Goal: Information Seeking & Learning: Learn about a topic

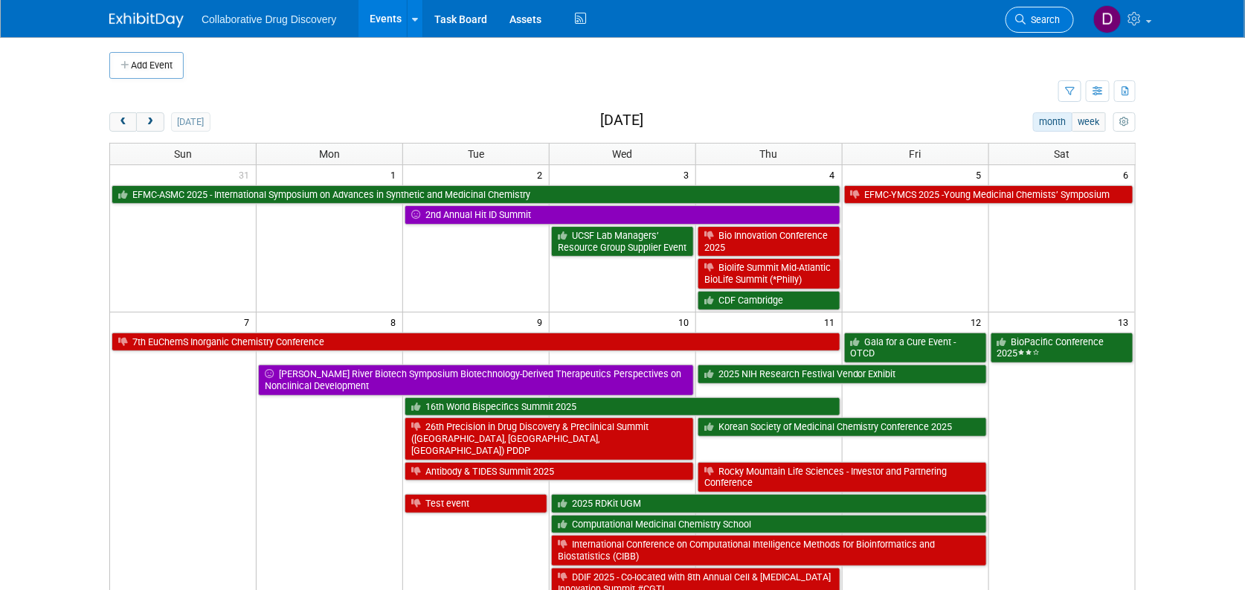
click at [1053, 16] on span "Search" at bounding box center [1042, 19] width 34 height 11
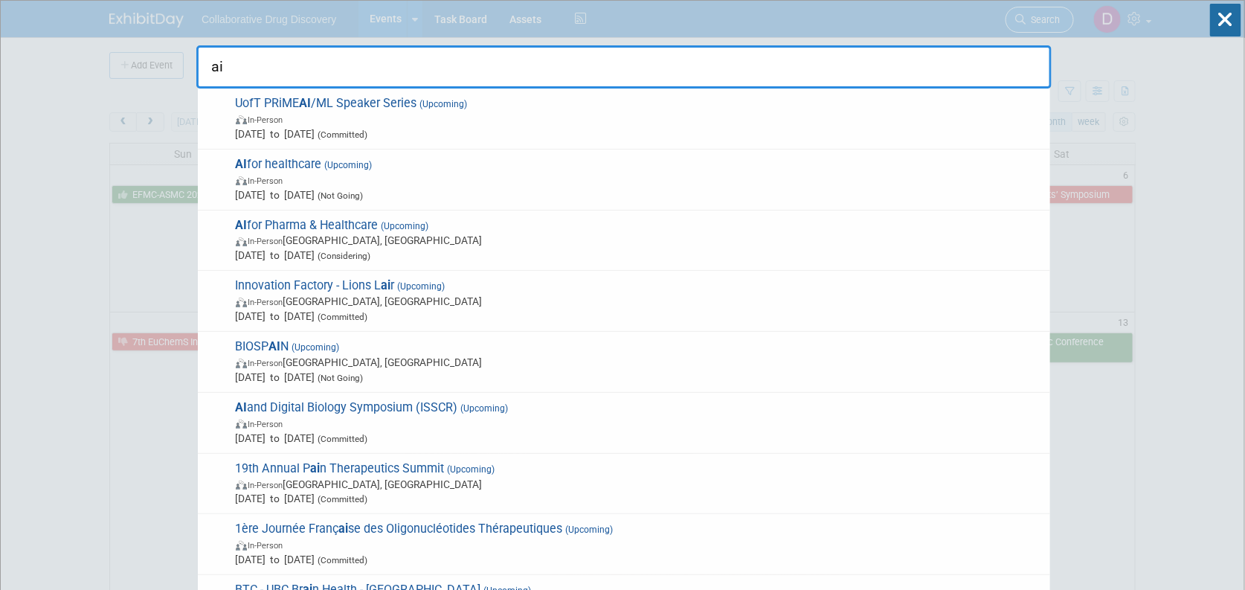
type input "a"
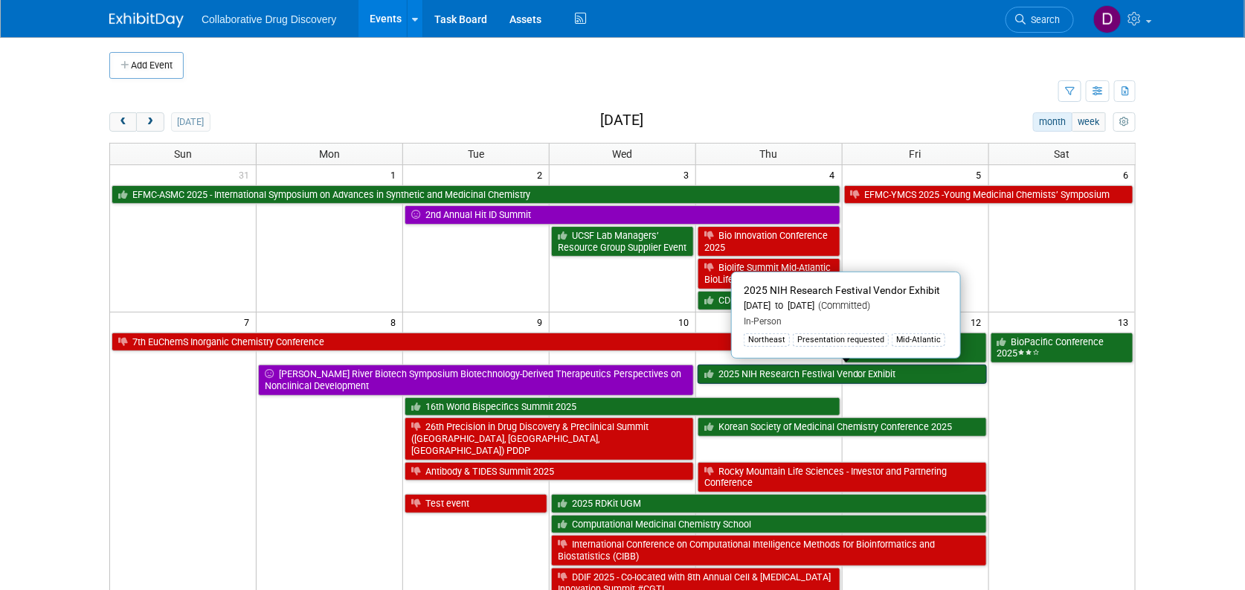
click at [801, 374] on link "2025 NIH Research Festival Vendor Exhibit" at bounding box center [841, 373] width 289 height 19
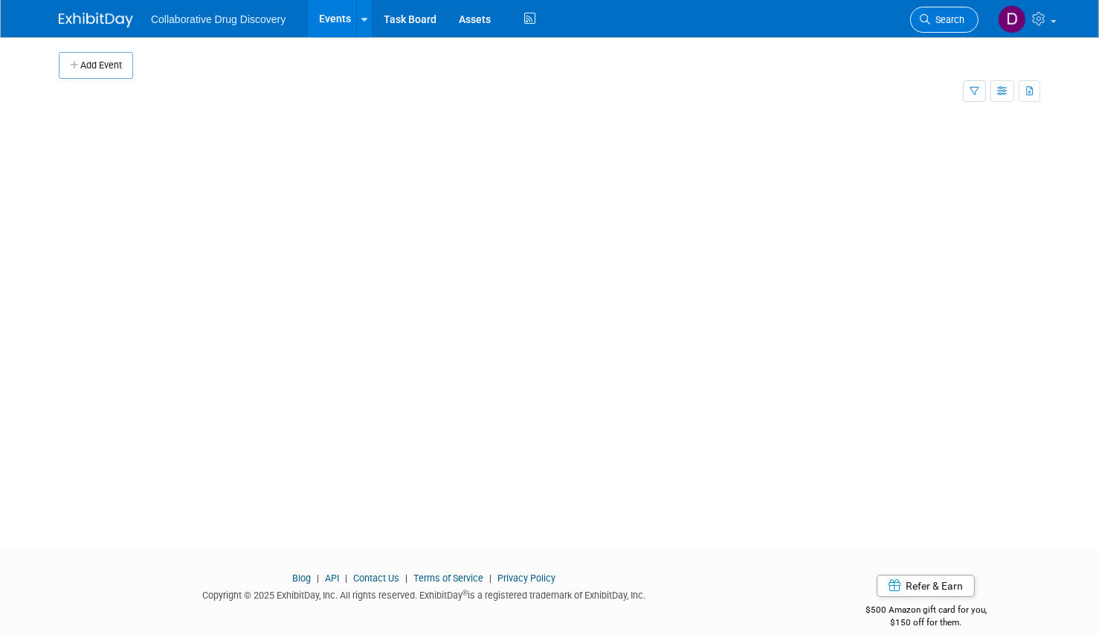
click at [944, 13] on link "Search" at bounding box center [944, 20] width 68 height 26
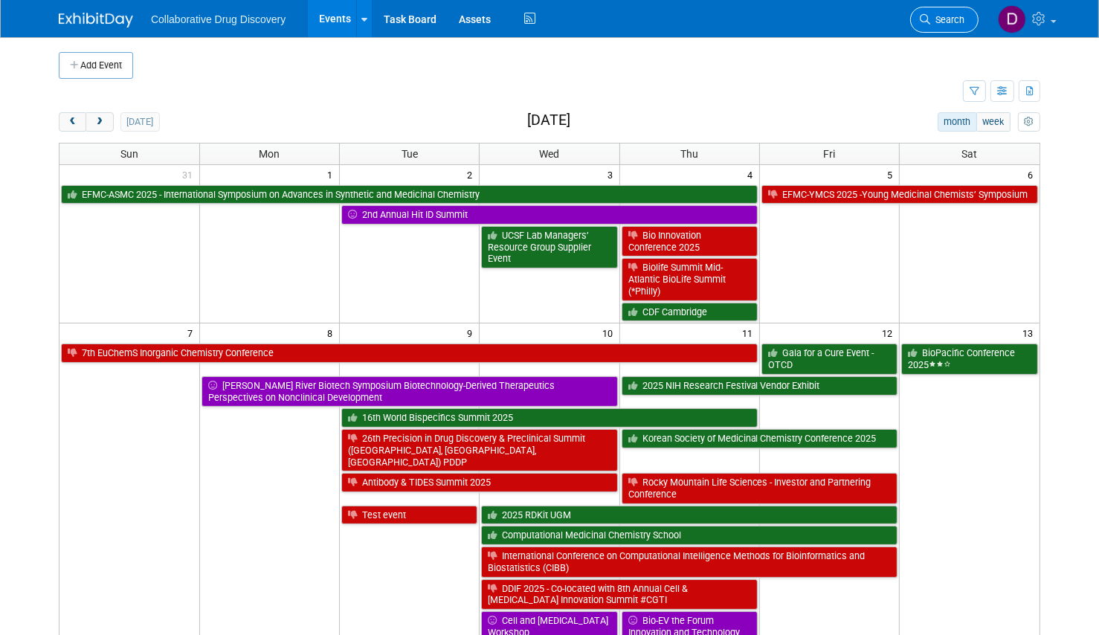
click at [952, 20] on span "Search" at bounding box center [947, 19] width 34 height 11
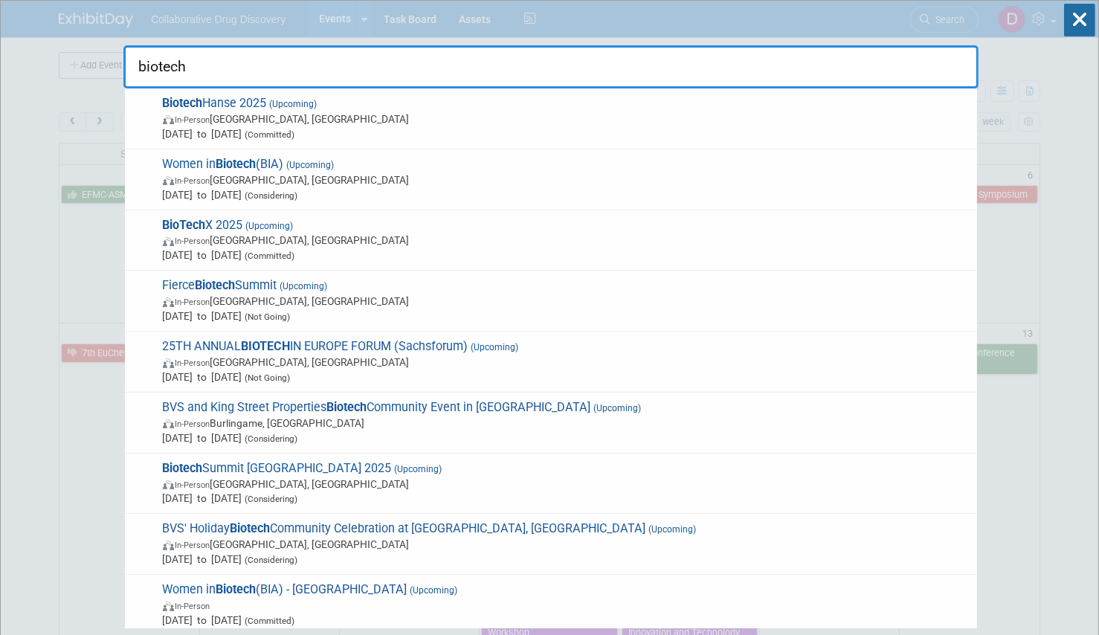
type input "biotech"
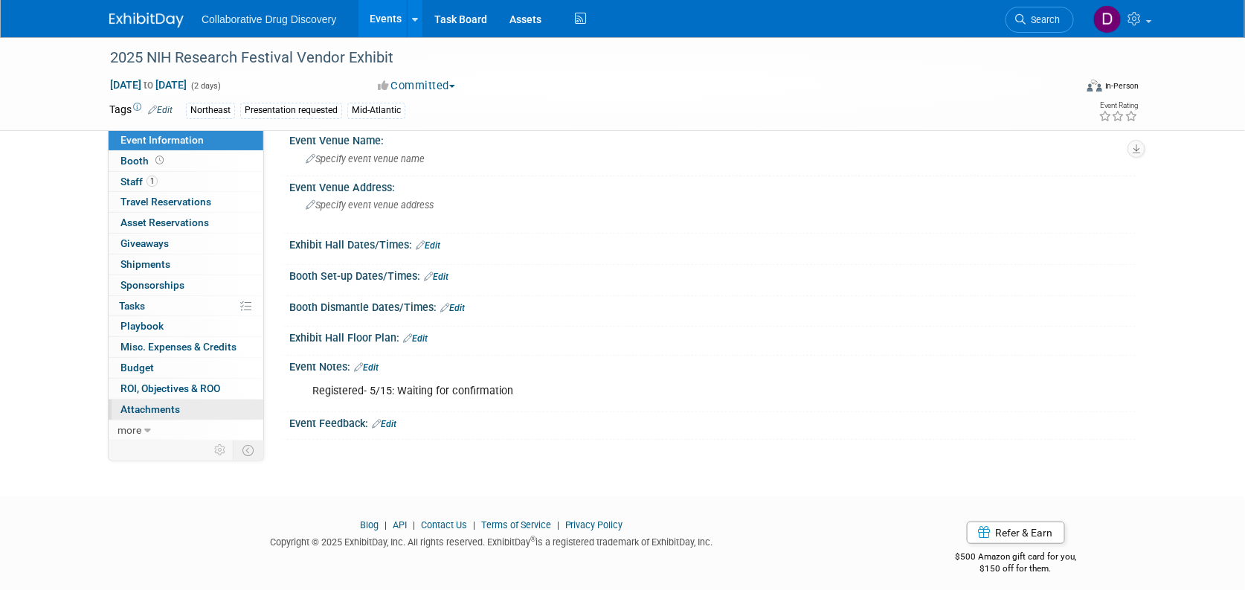
scroll to position [94, 0]
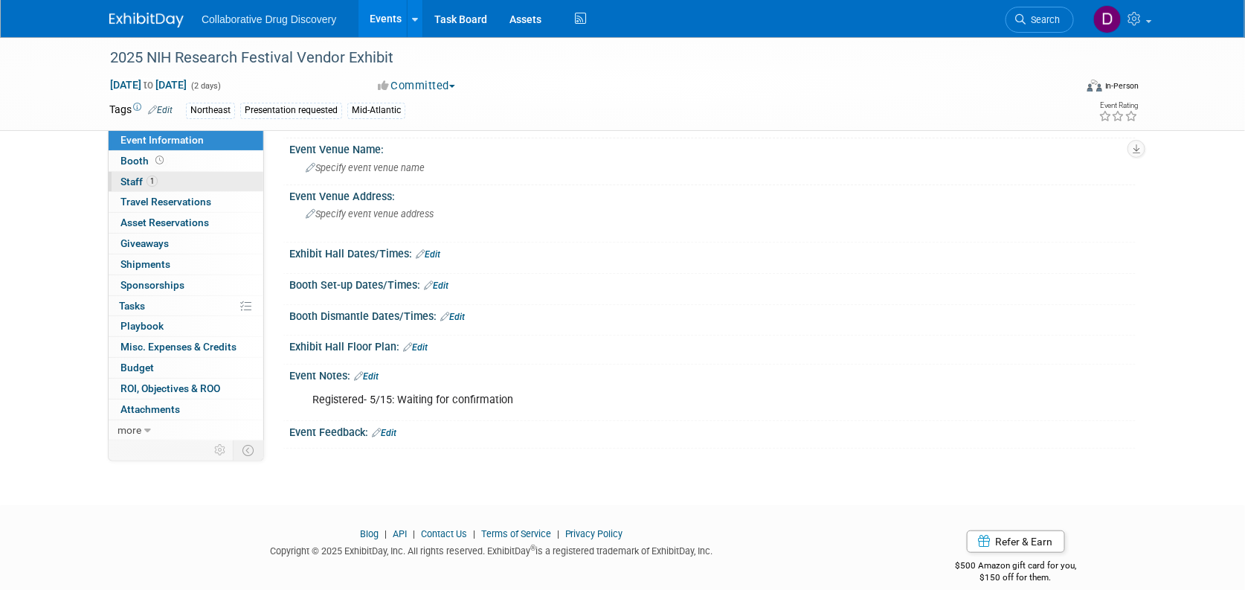
click at [152, 188] on link "1 Staff 1" at bounding box center [186, 182] width 155 height 20
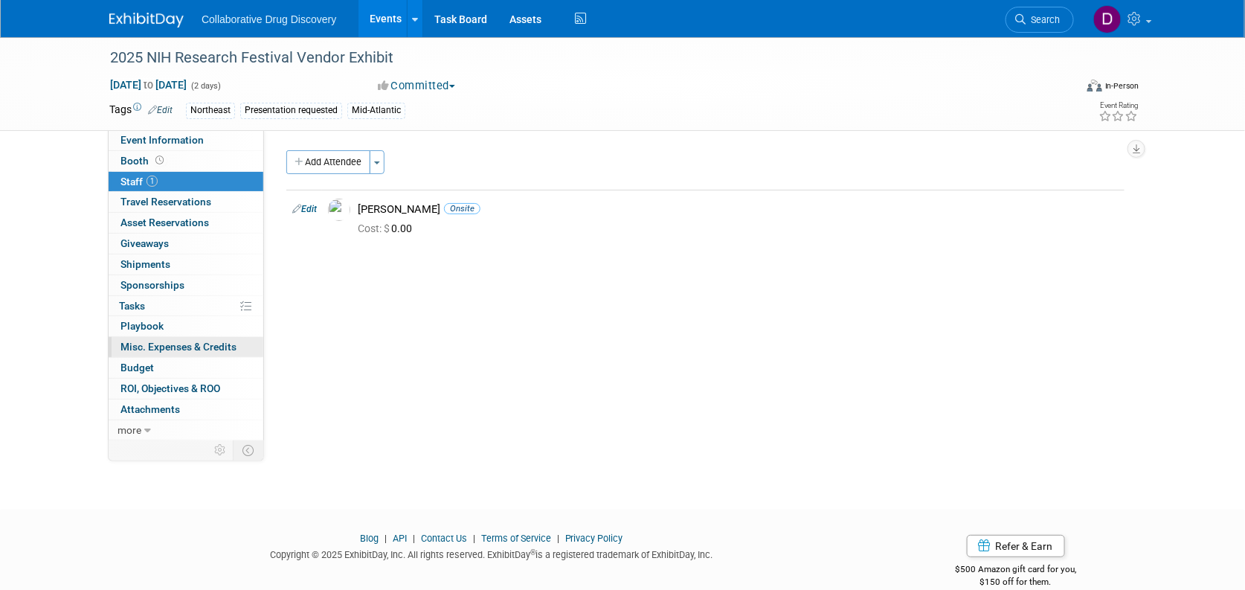
click at [164, 338] on link "0 Misc. Expenses & Credits 0" at bounding box center [186, 347] width 155 height 20
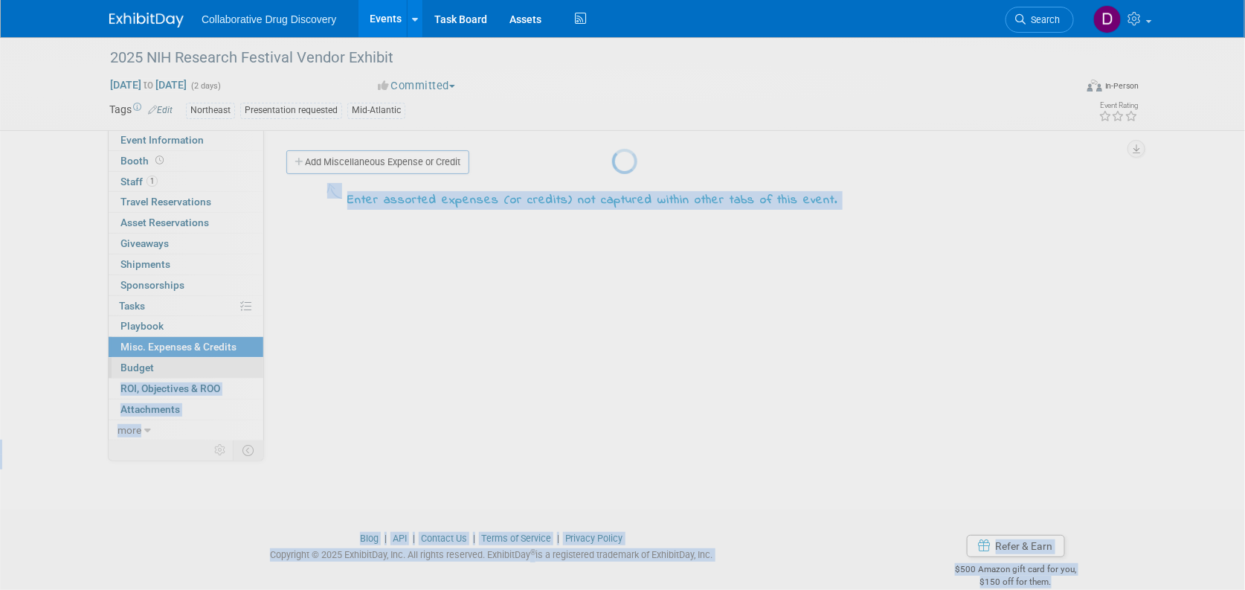
click at [163, 374] on body "Collaborative Drug Discovery Events Add Event Bulk Upload Events Shareable Even…" at bounding box center [622, 295] width 1245 height 590
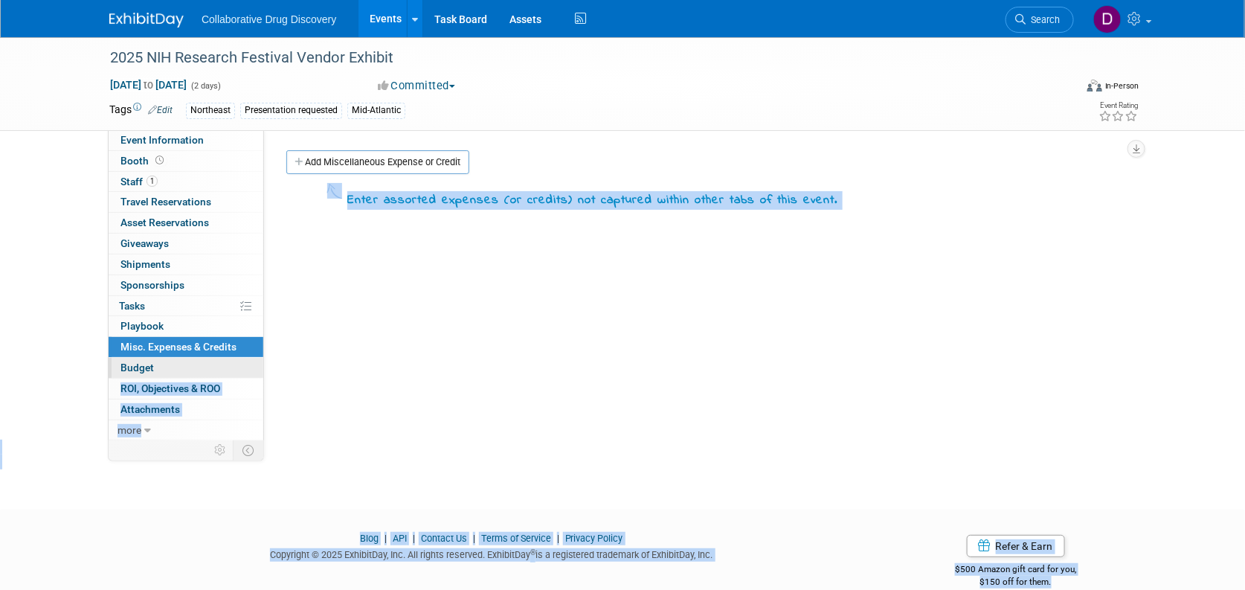
click at [164, 364] on link "Budget" at bounding box center [186, 368] width 155 height 20
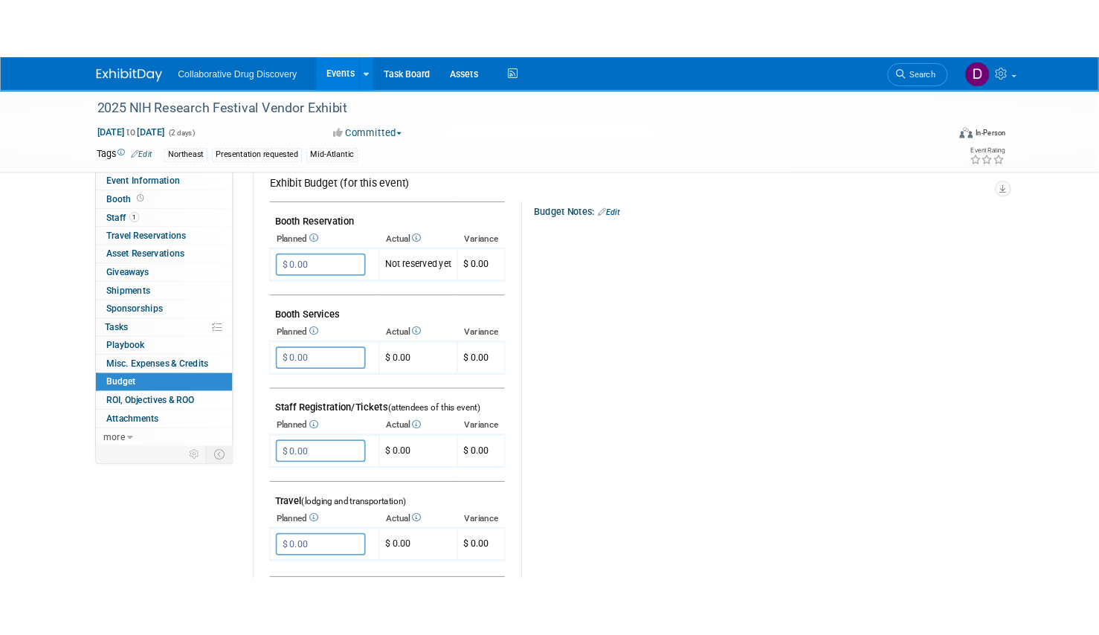
scroll to position [394, 0]
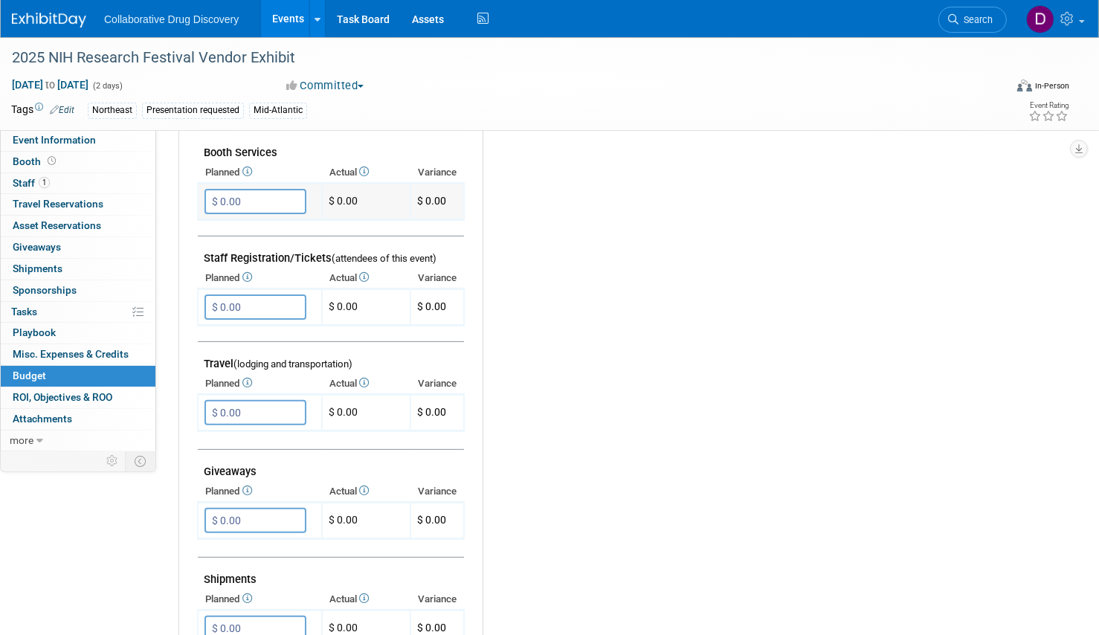
click at [251, 204] on input "$ 0.00" at bounding box center [255, 201] width 102 height 25
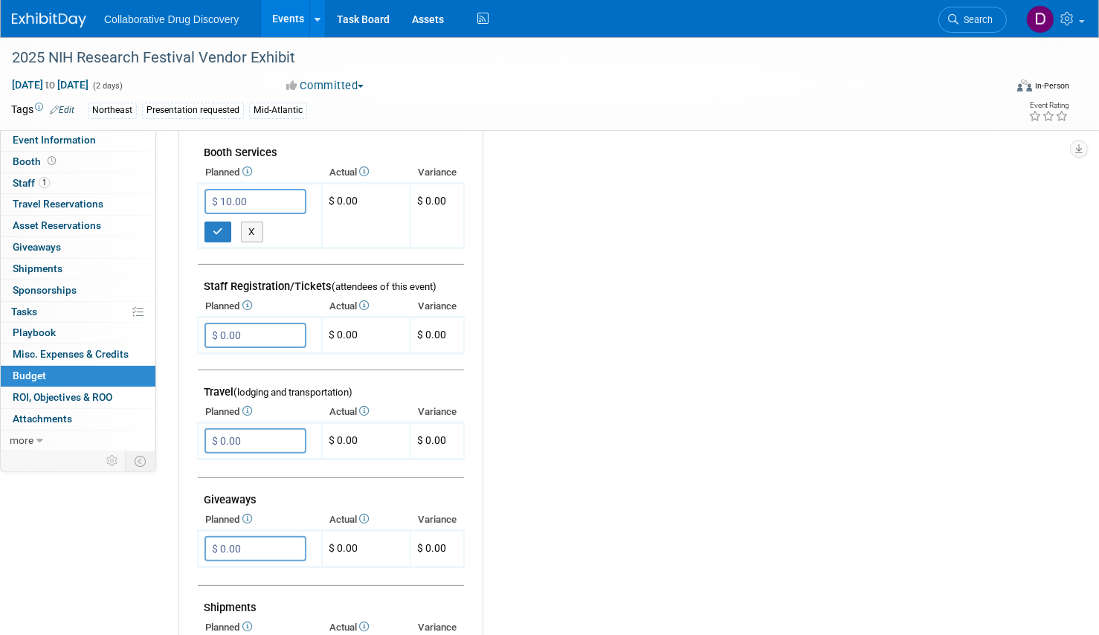
click at [713, 295] on div "Budget Notes: Edit X" at bounding box center [763, 410] width 562 height 771
click at [280, 197] on input "$ 10.00" at bounding box center [255, 201] width 102 height 25
click at [282, 199] on input "$ 10.00" at bounding box center [255, 201] width 102 height 25
type input "$ 10,000.00"
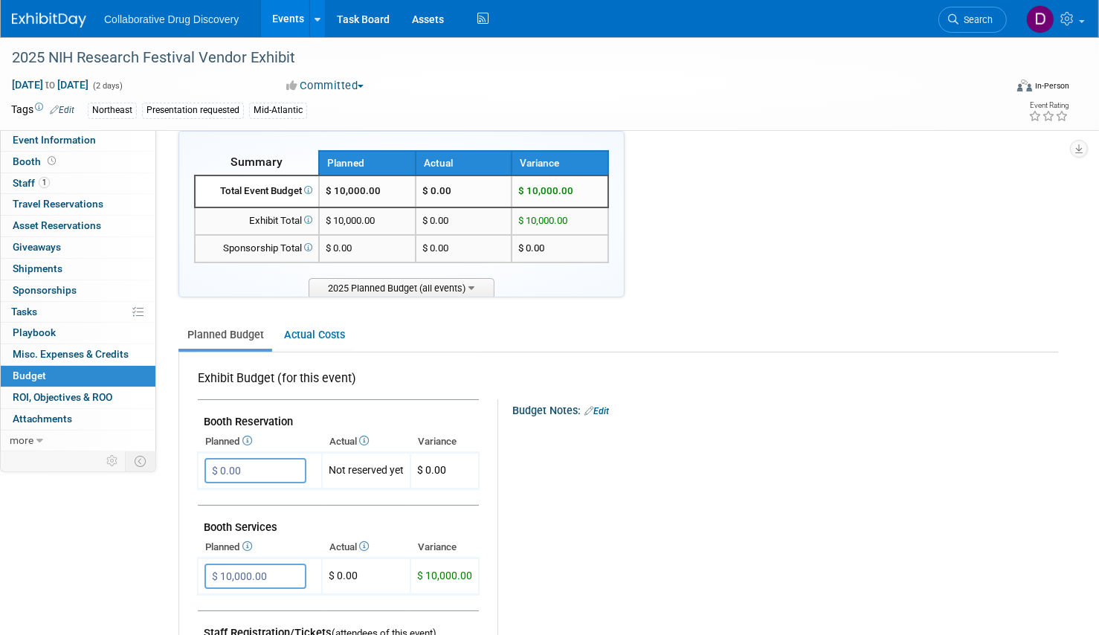
scroll to position [1, 0]
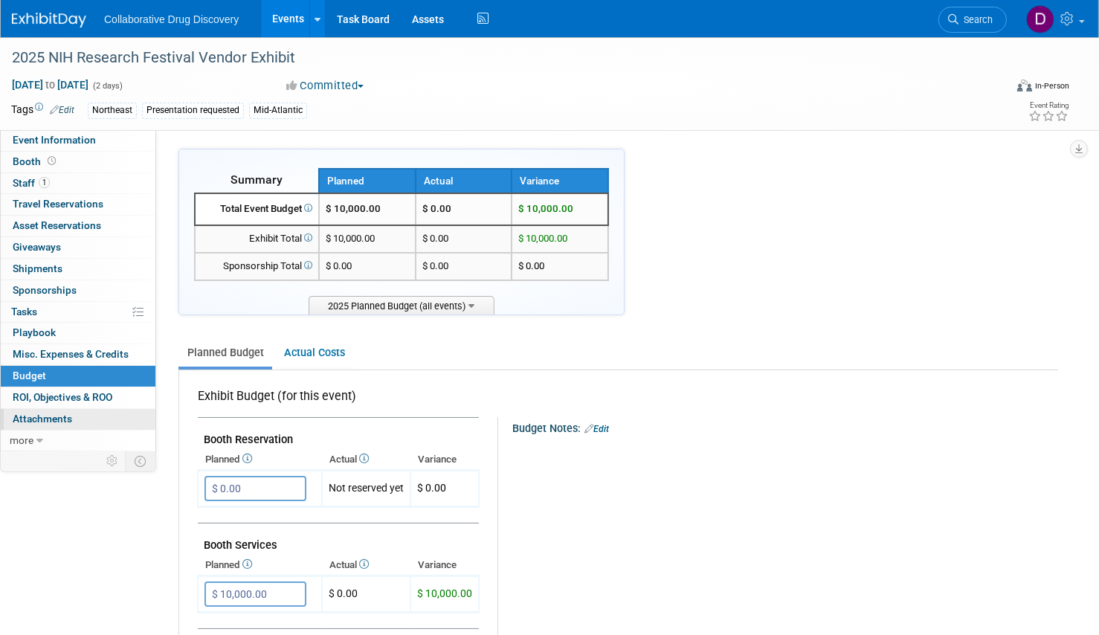
click at [77, 413] on link "0 Attachments 0" at bounding box center [78, 419] width 155 height 21
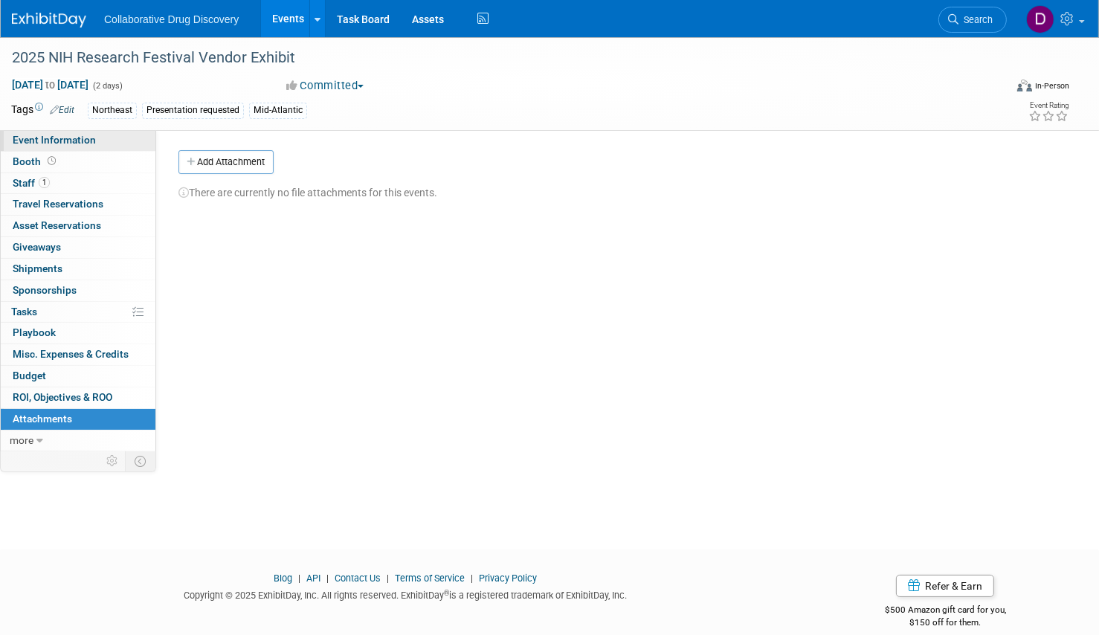
click at [74, 141] on span "Event Information" at bounding box center [54, 140] width 83 height 12
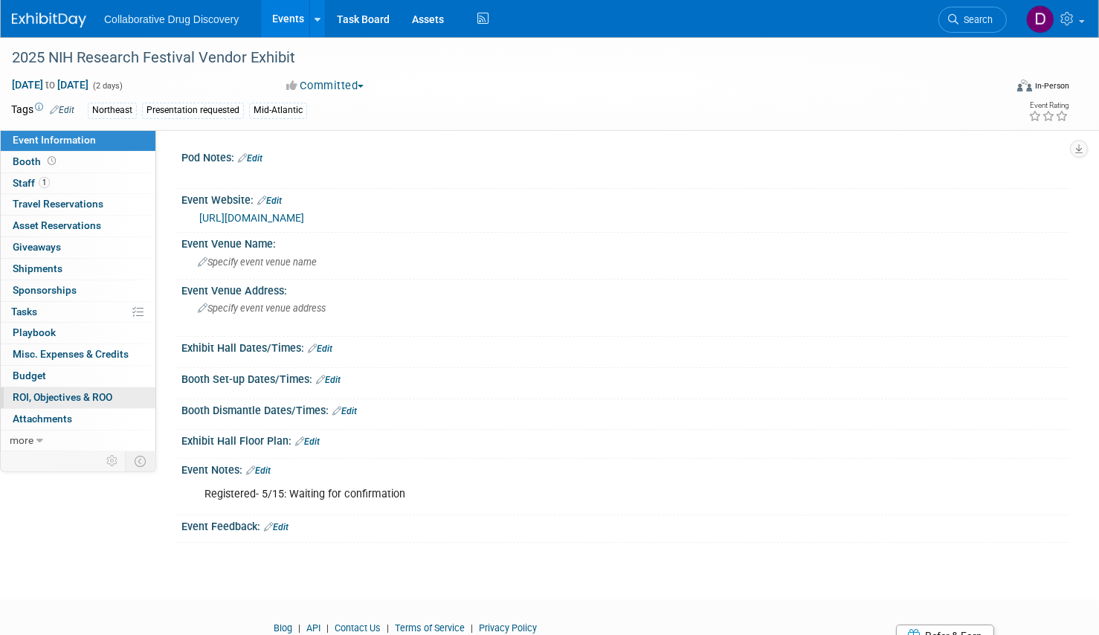
scroll to position [66, 0]
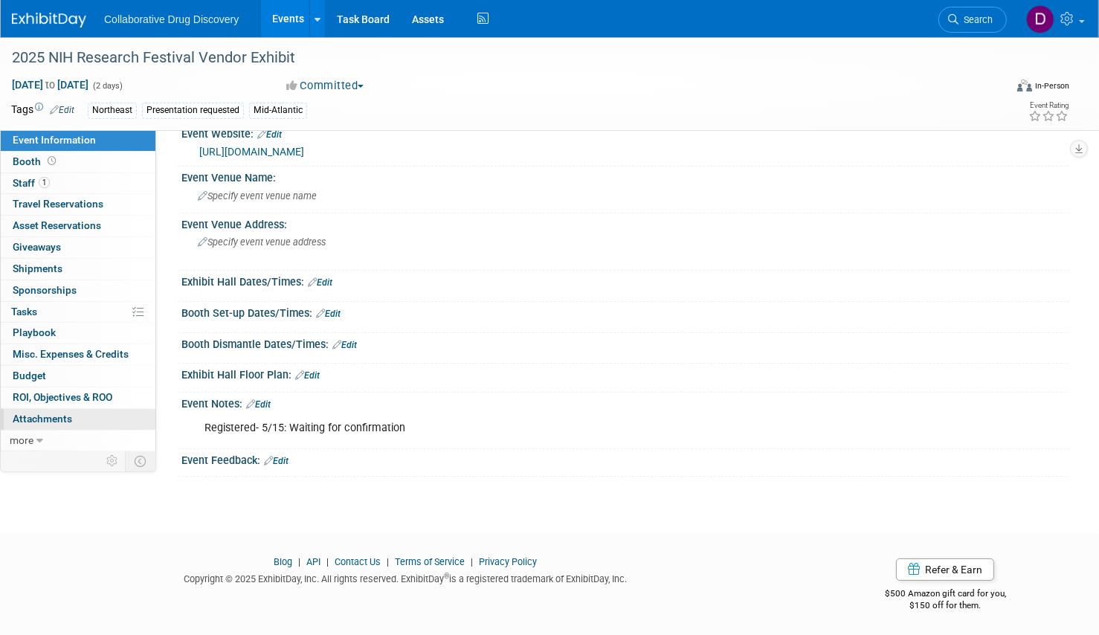
click at [74, 419] on link "0 Attachments 0" at bounding box center [78, 419] width 155 height 21
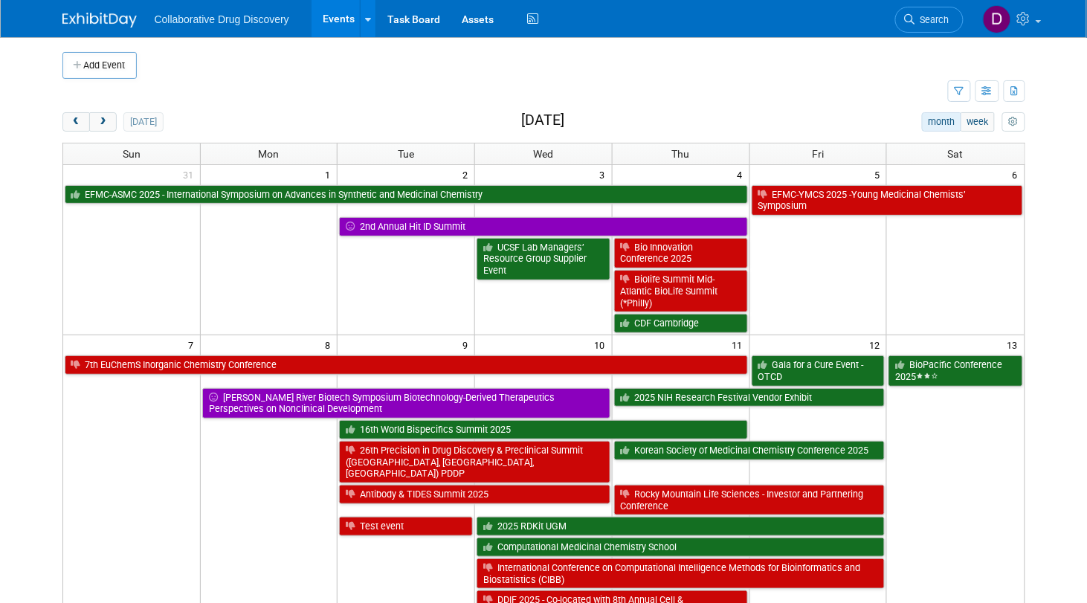
click at [907, 12] on link "Search" at bounding box center [929, 20] width 68 height 26
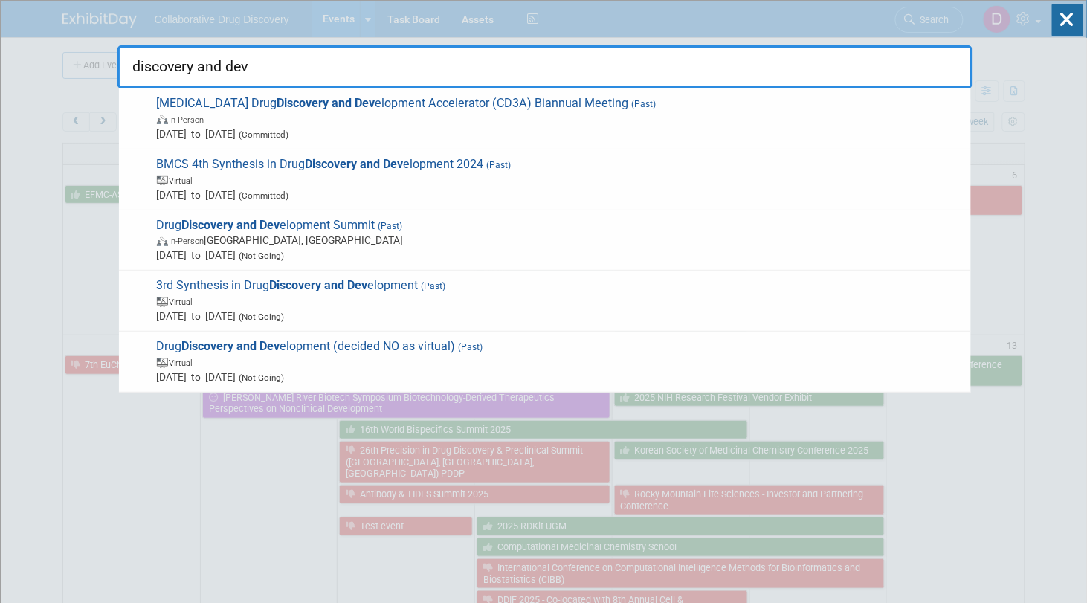
type input "discovery and dev"
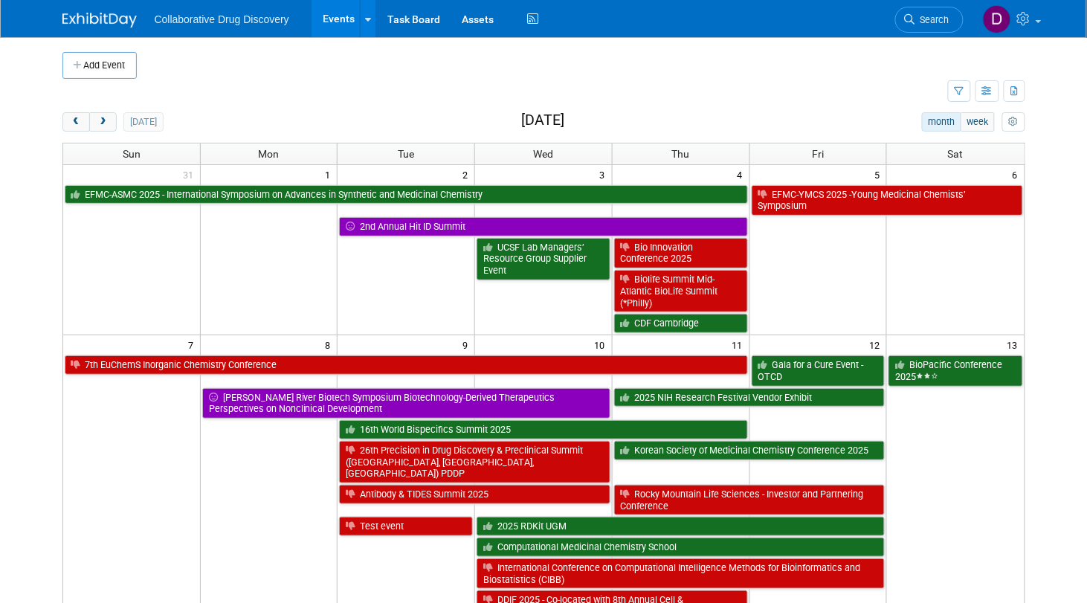
click at [108, 118] on div "today" at bounding box center [112, 121] width 101 height 19
click at [100, 121] on button "next" at bounding box center [103, 121] width 28 height 19
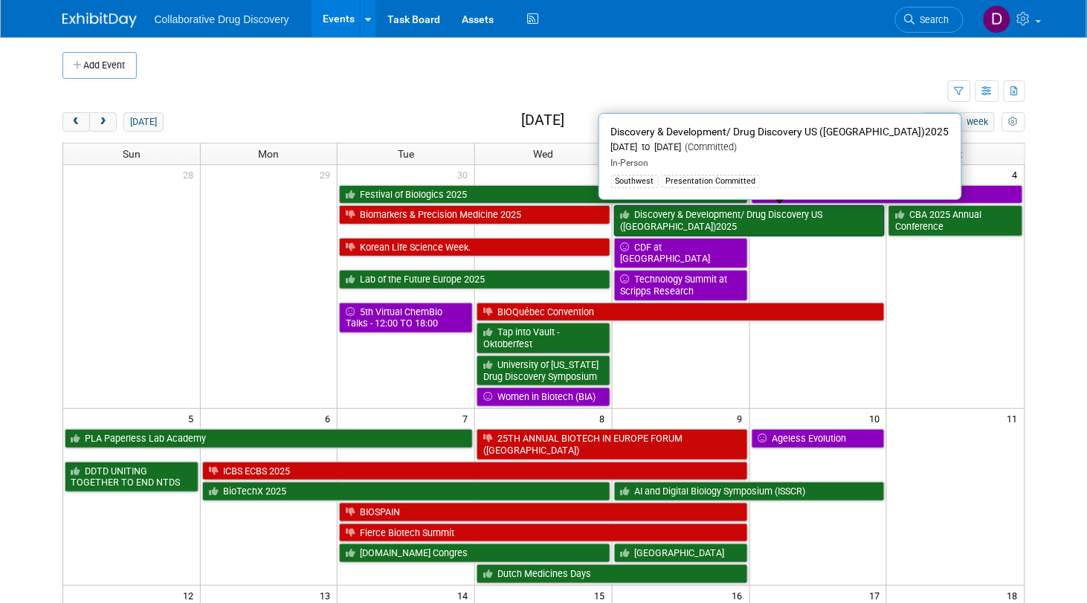
click at [741, 213] on link "Discovery & Development/ Drug Discovery US ([GEOGRAPHIC_DATA])2025" at bounding box center [749, 220] width 271 height 30
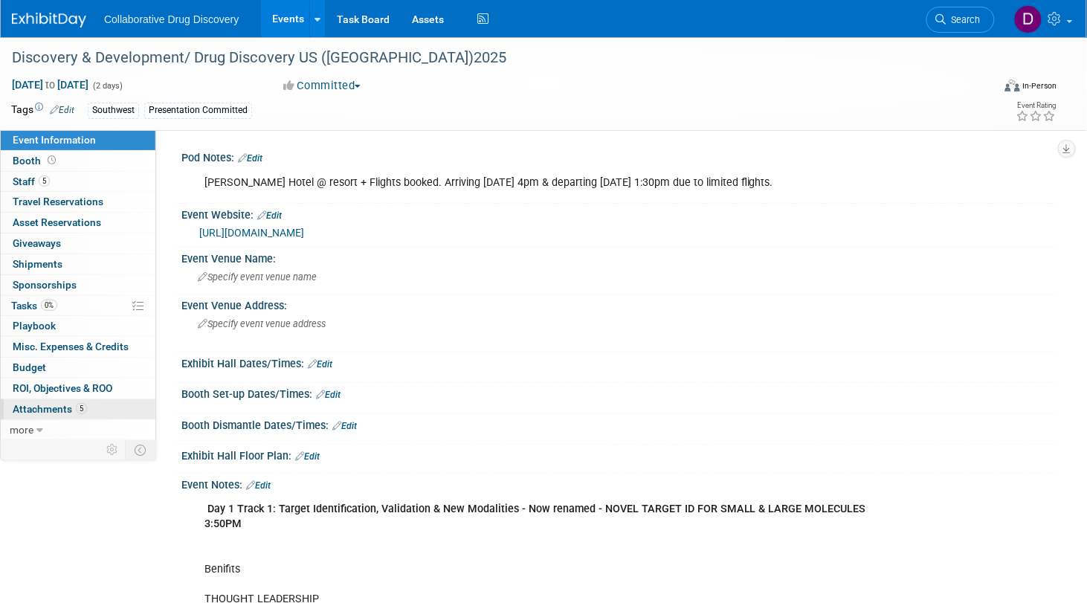
click at [66, 406] on span "Attachments 5" at bounding box center [50, 409] width 74 height 12
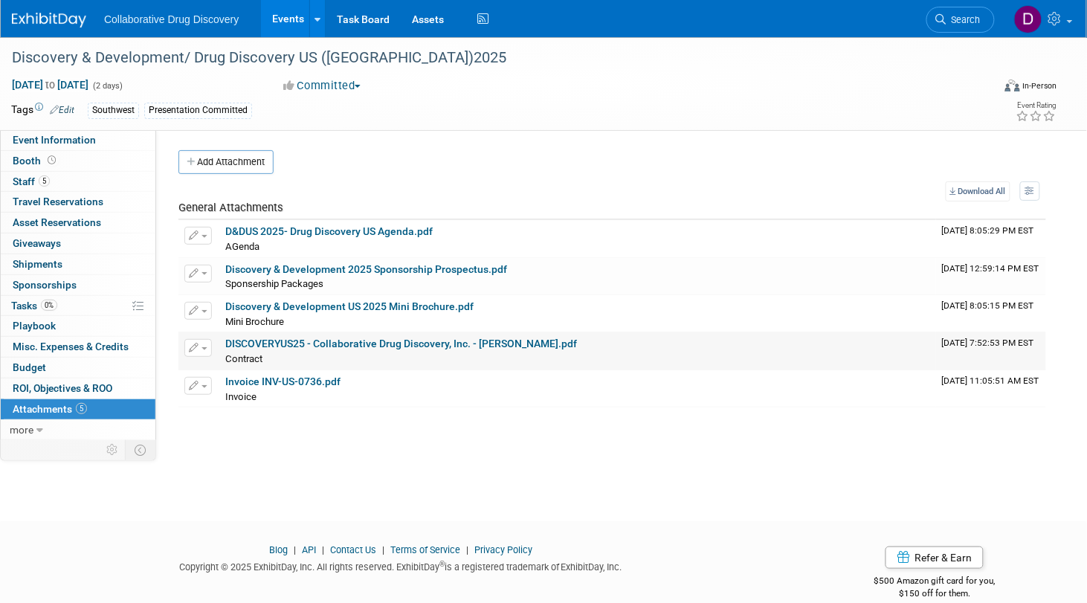
click at [319, 338] on link "DISCOVERYUS25 - Collaborative Drug Discovery, Inc. - Daniel Castro.pdf" at bounding box center [401, 344] width 352 height 12
click at [83, 143] on span "Event Information" at bounding box center [54, 140] width 83 height 12
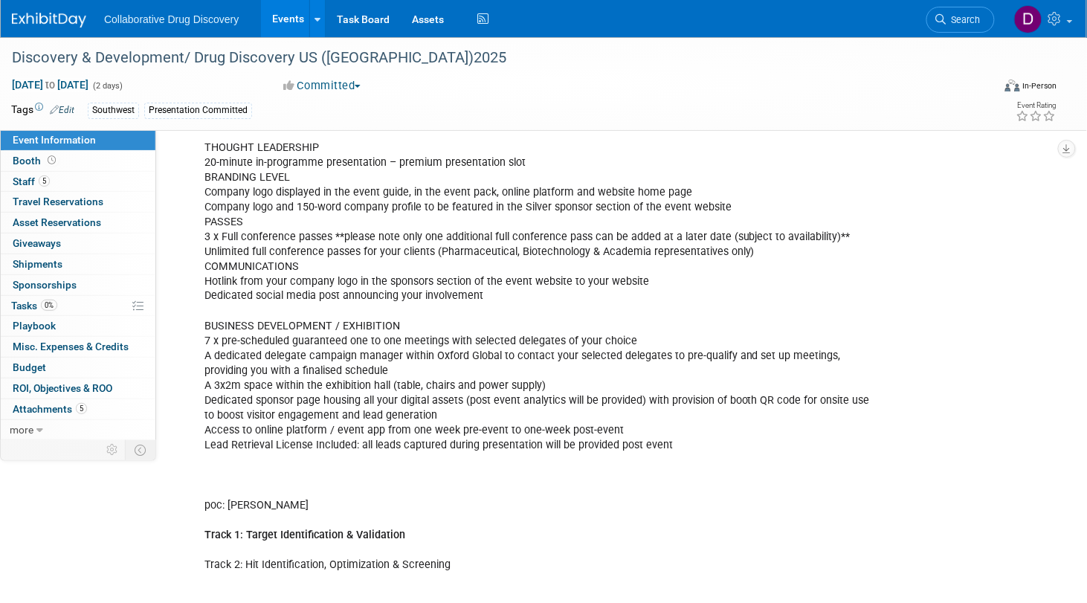
scroll to position [312, 0]
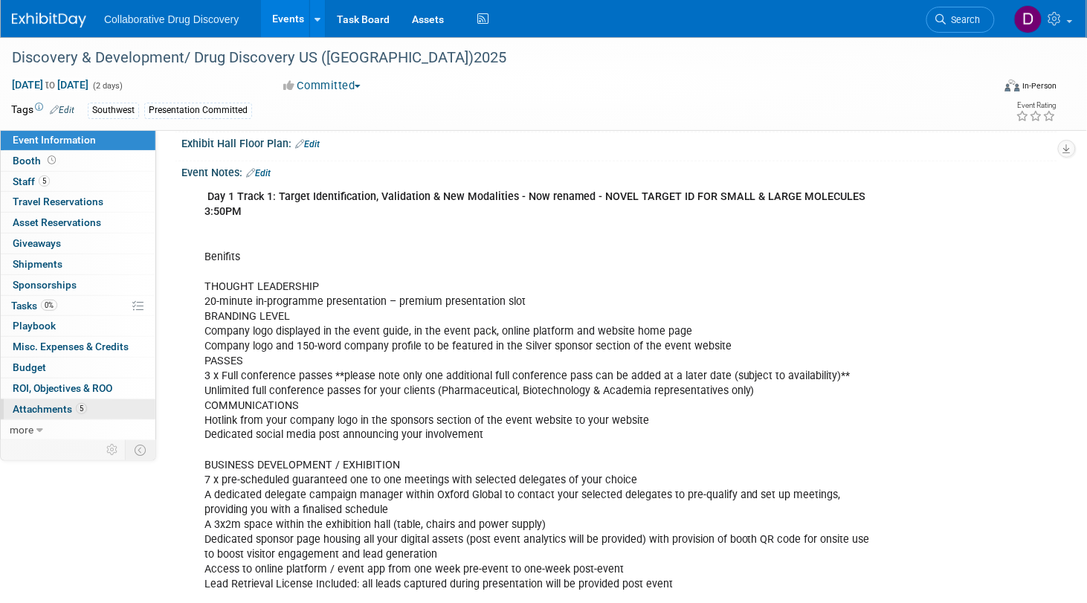
click at [88, 414] on link "5 Attachments 5" at bounding box center [78, 409] width 155 height 20
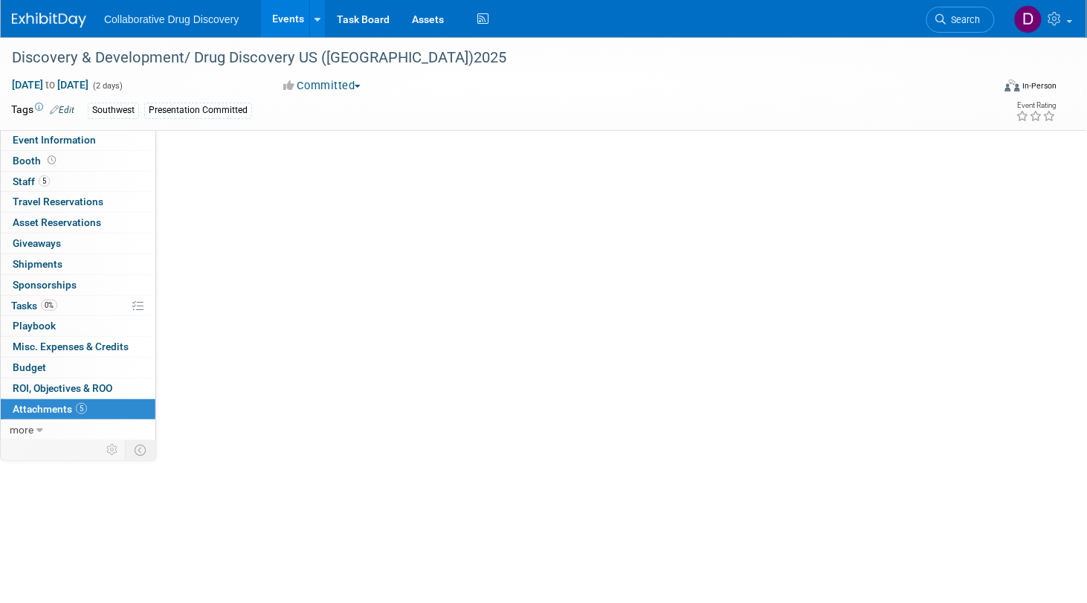
scroll to position [0, 0]
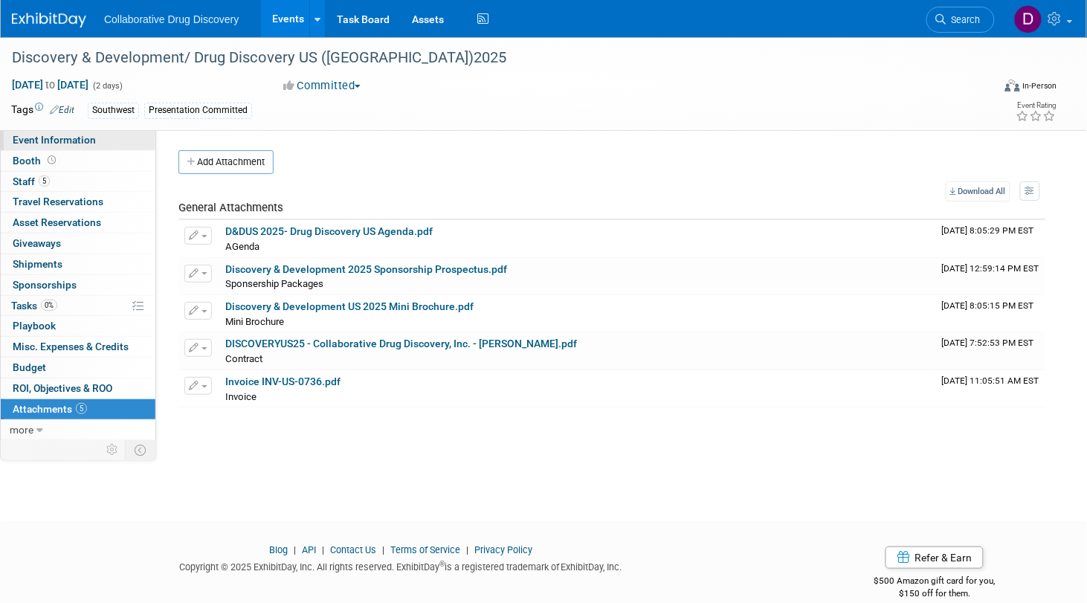
click at [74, 143] on span "Event Information" at bounding box center [54, 140] width 83 height 12
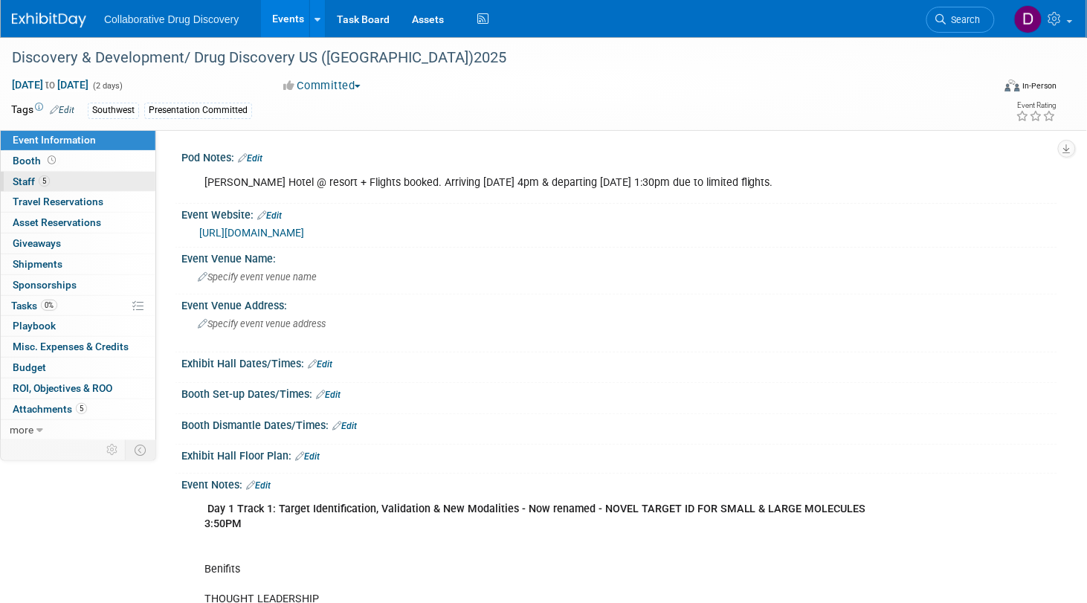
click at [49, 186] on span "Staff 5" at bounding box center [31, 181] width 37 height 12
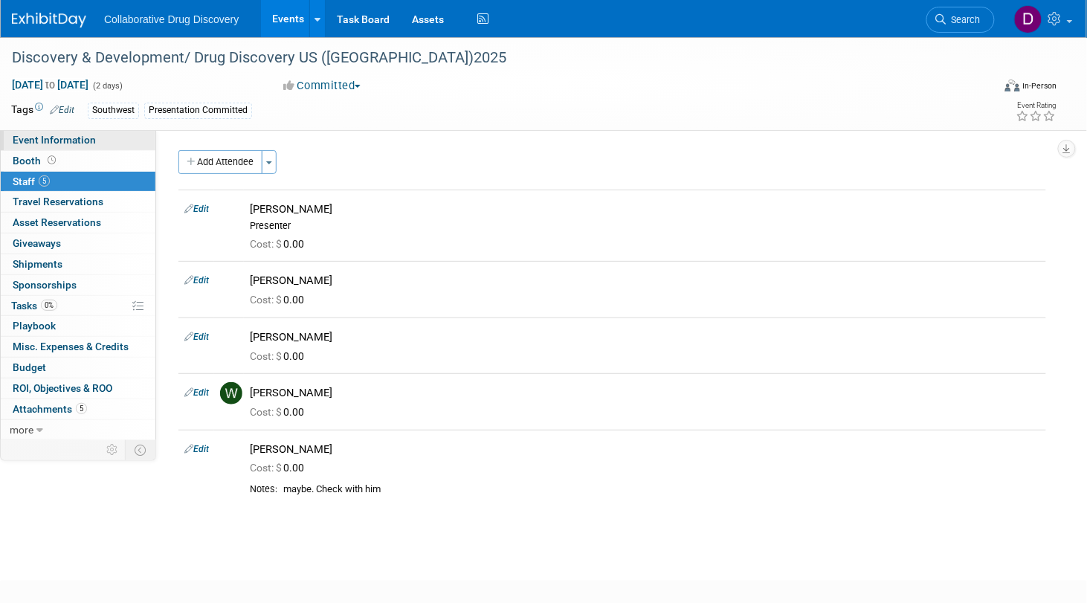
click at [72, 149] on link "Event Information" at bounding box center [78, 140] width 155 height 20
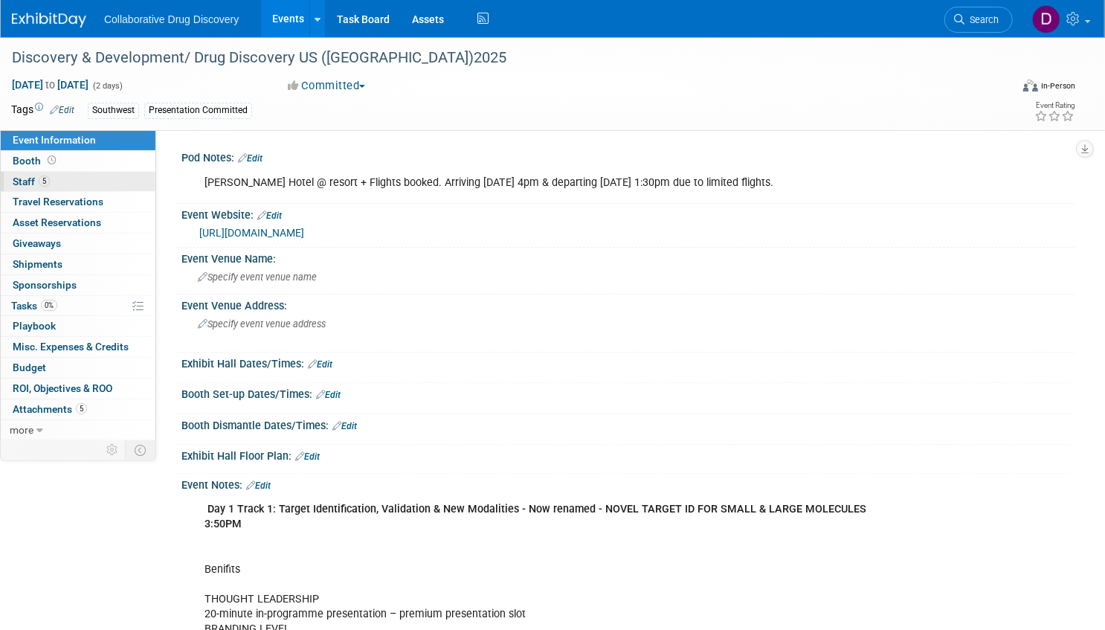
click at [57, 185] on link "5 Staff 5" at bounding box center [78, 182] width 155 height 20
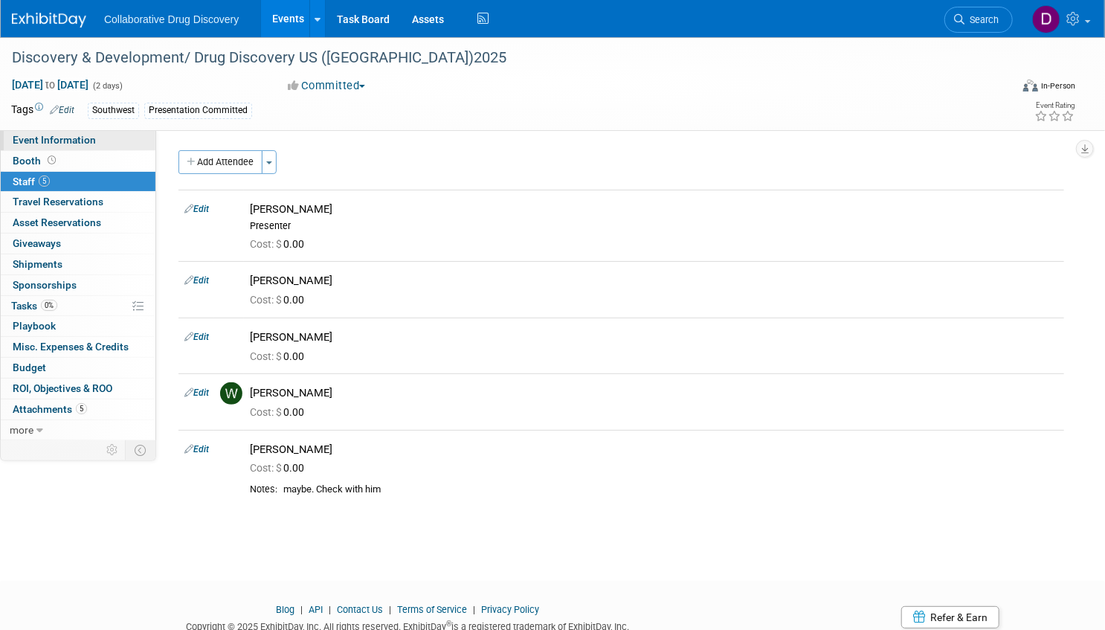
click at [81, 143] on span "Event Information" at bounding box center [54, 140] width 83 height 12
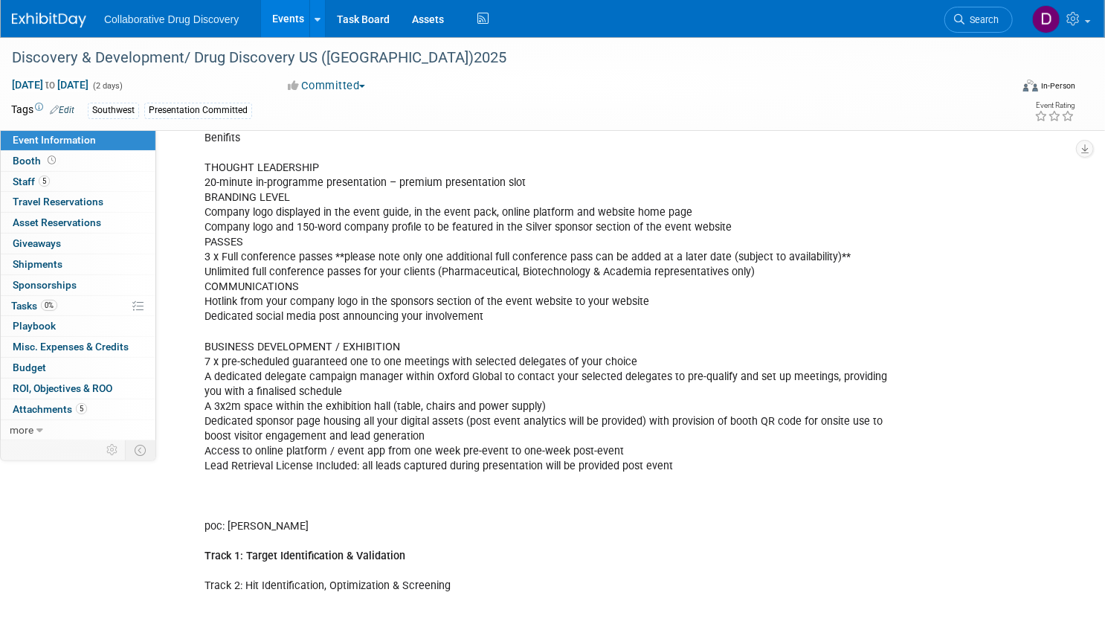
scroll to position [161, 0]
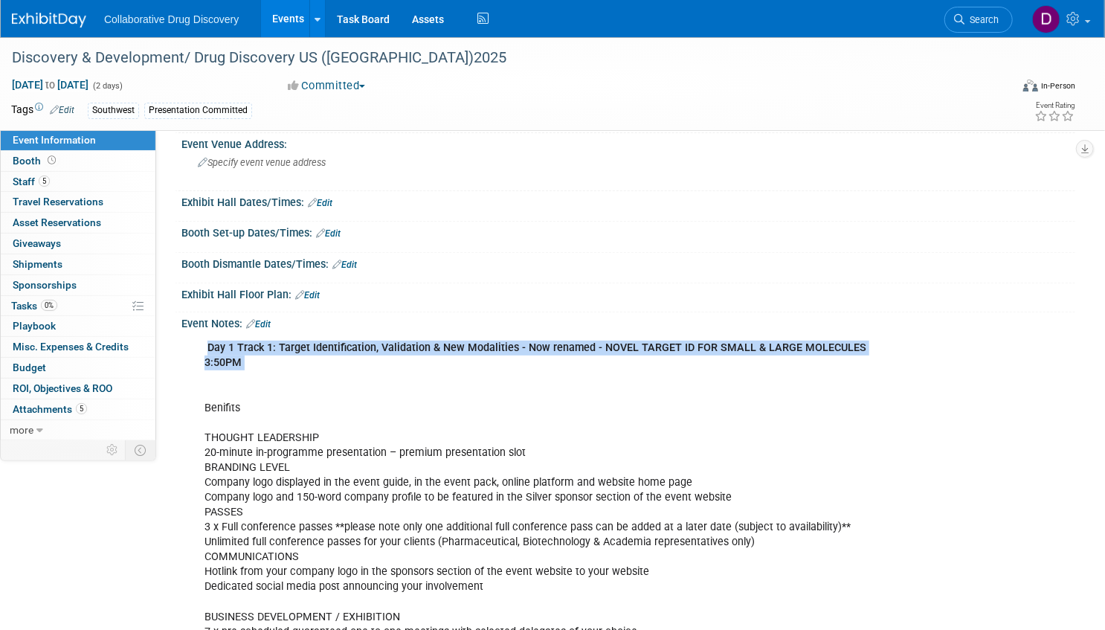
drag, startPoint x: 900, startPoint y: 343, endPoint x: 546, endPoint y: 367, distance: 354.7
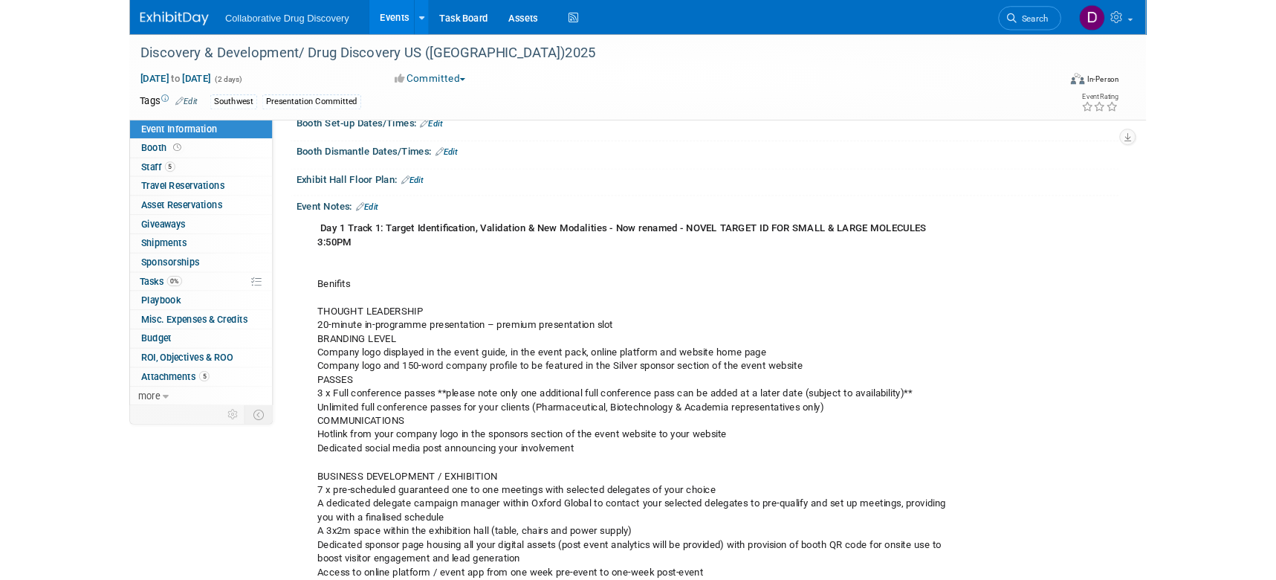
scroll to position [359, 0]
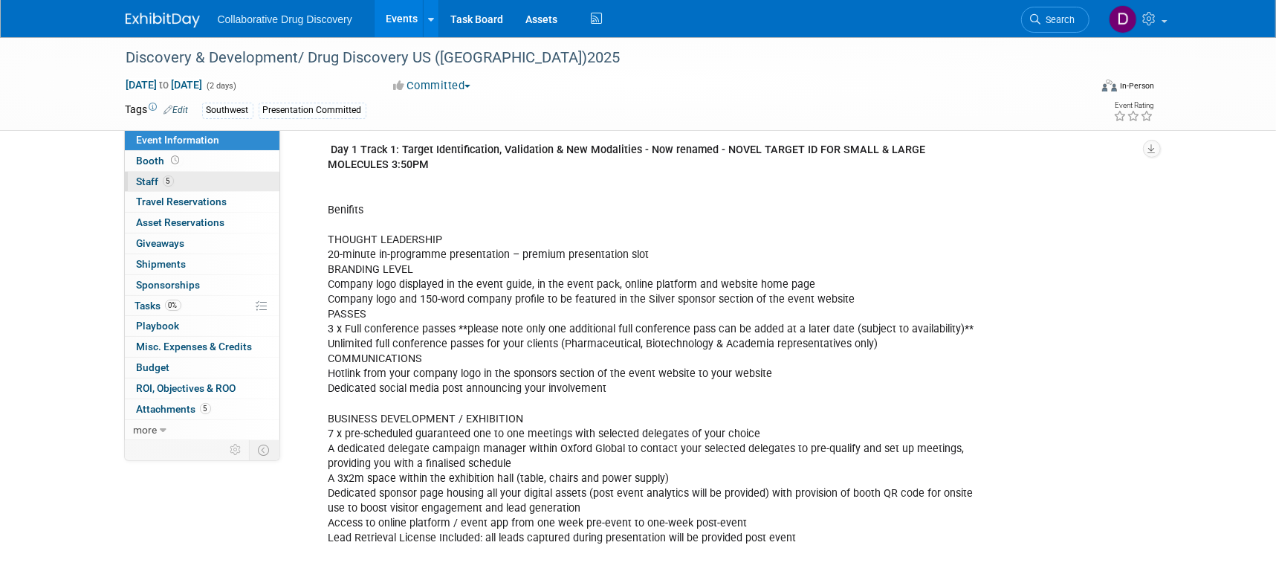
click at [189, 187] on link "5 Staff 5" at bounding box center [202, 182] width 155 height 20
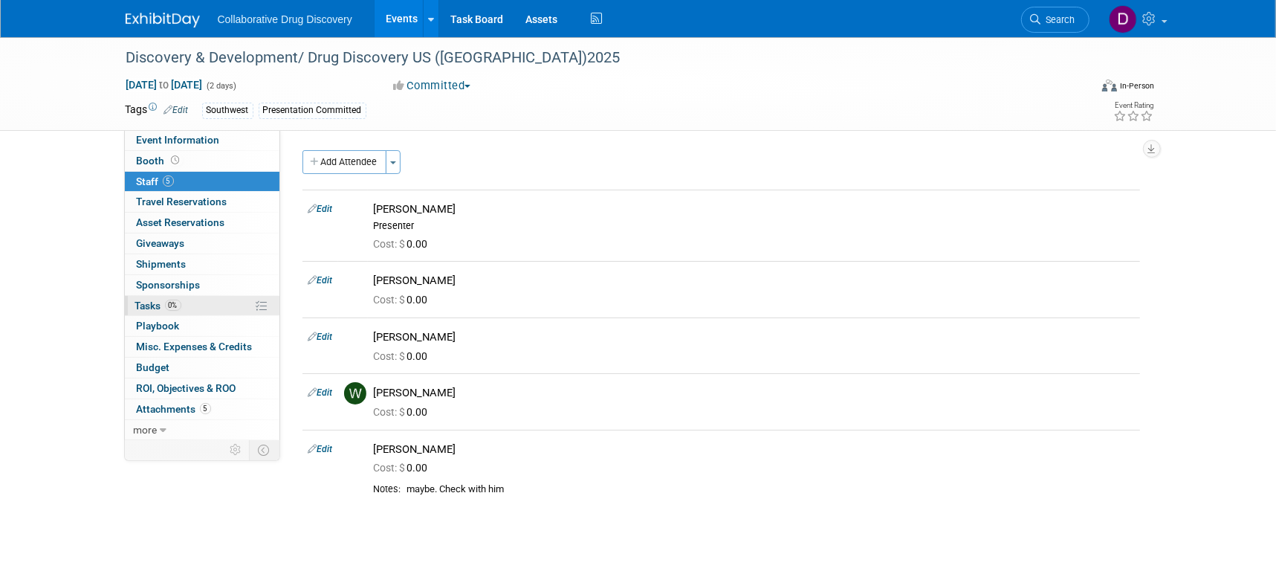
click at [193, 303] on link "0% Tasks 0%" at bounding box center [202, 306] width 155 height 20
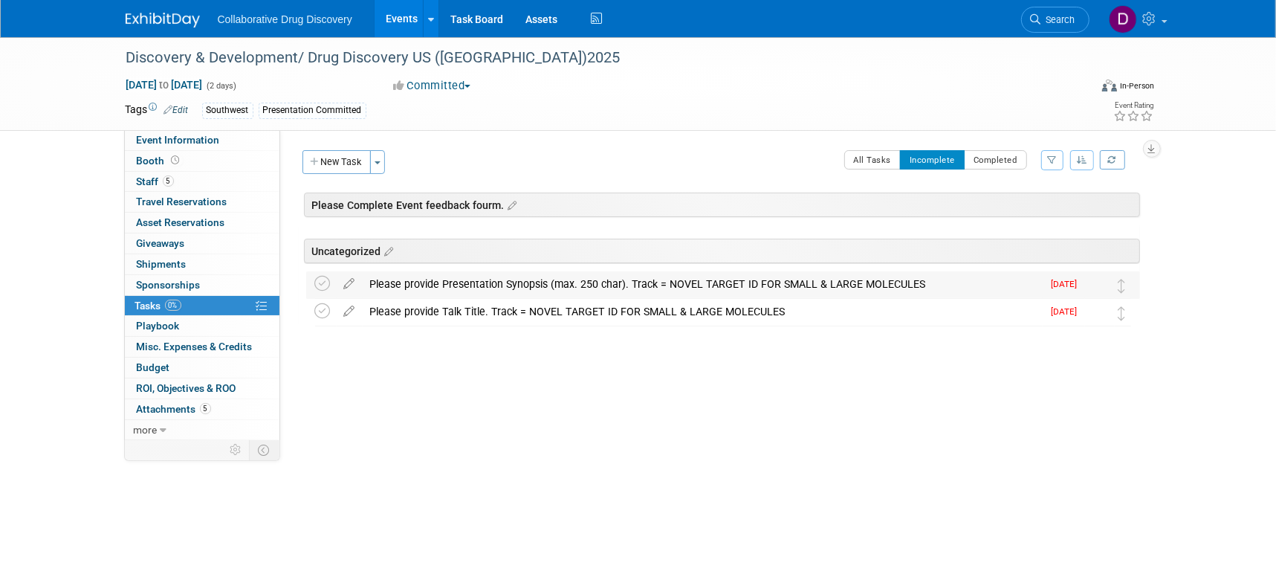
click at [690, 285] on div "Please provide Presentation Synopsis (max. 250 char). Track = NOVEL TARGET ID F…" at bounding box center [703, 283] width 680 height 25
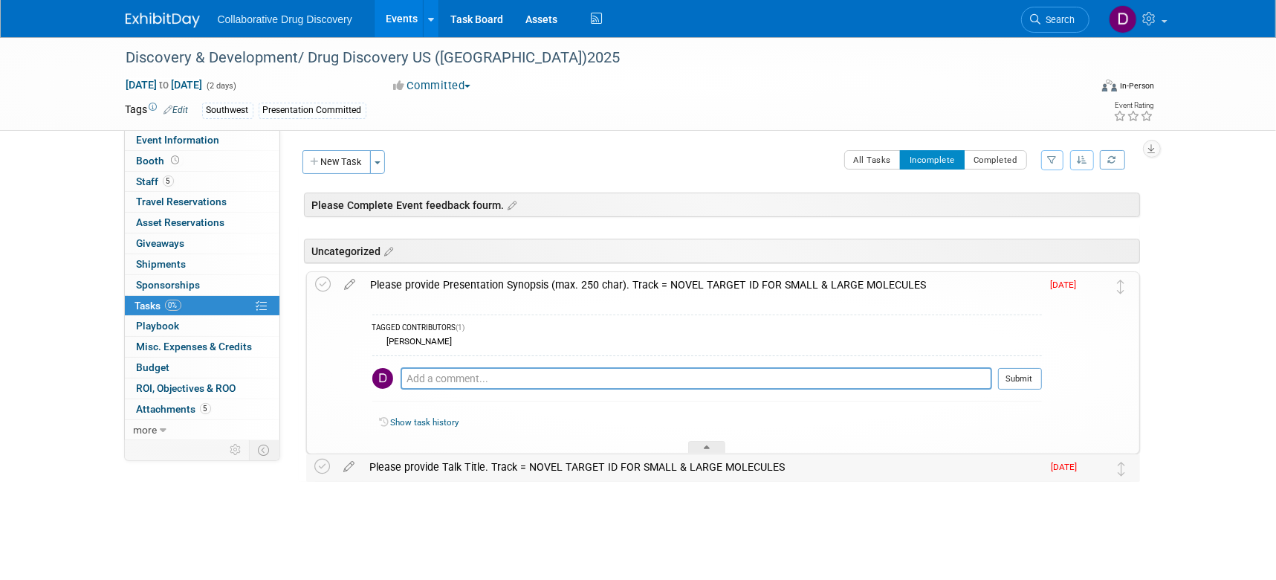
click at [674, 461] on div "Please provide Talk Title. Track = NOVEL TARGET ID FOR SMALL & LARGE MOLECULES" at bounding box center [703, 466] width 680 height 25
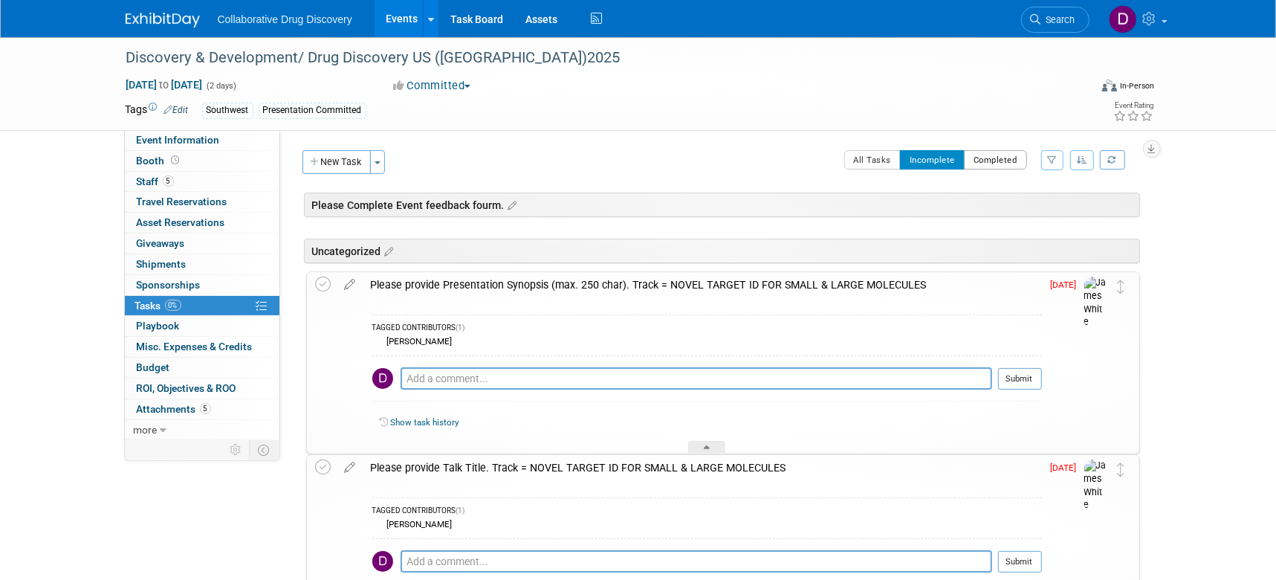
click at [1003, 163] on button "Completed" at bounding box center [995, 159] width 63 height 19
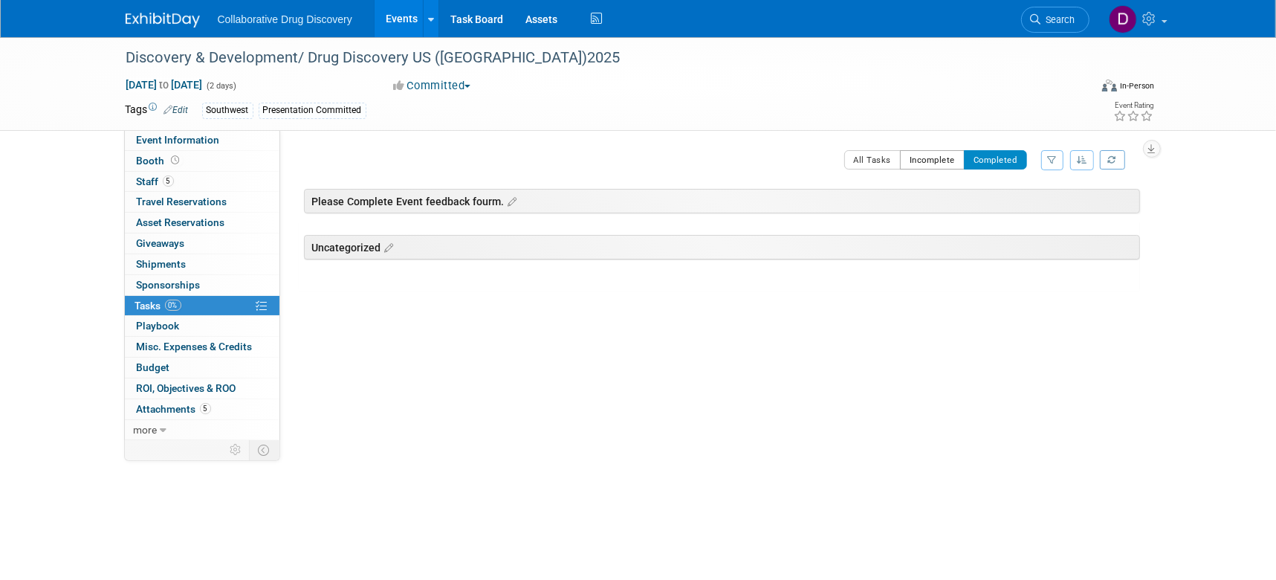
click at [955, 164] on button "Incomplete" at bounding box center [932, 159] width 65 height 19
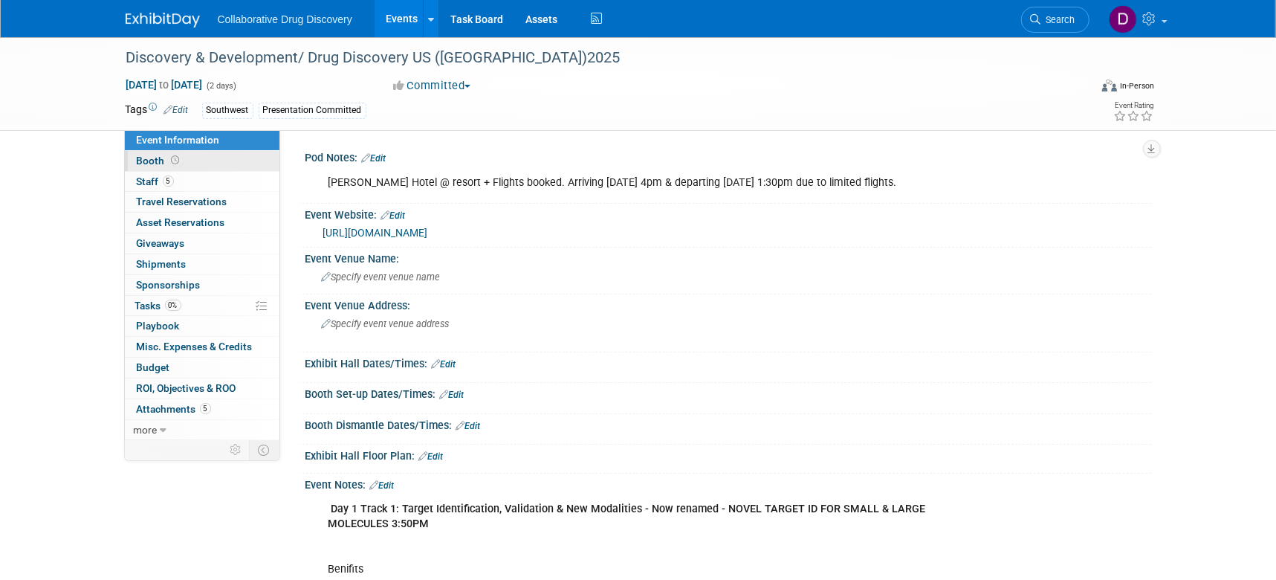
click at [189, 170] on link "Booth" at bounding box center [202, 161] width 155 height 20
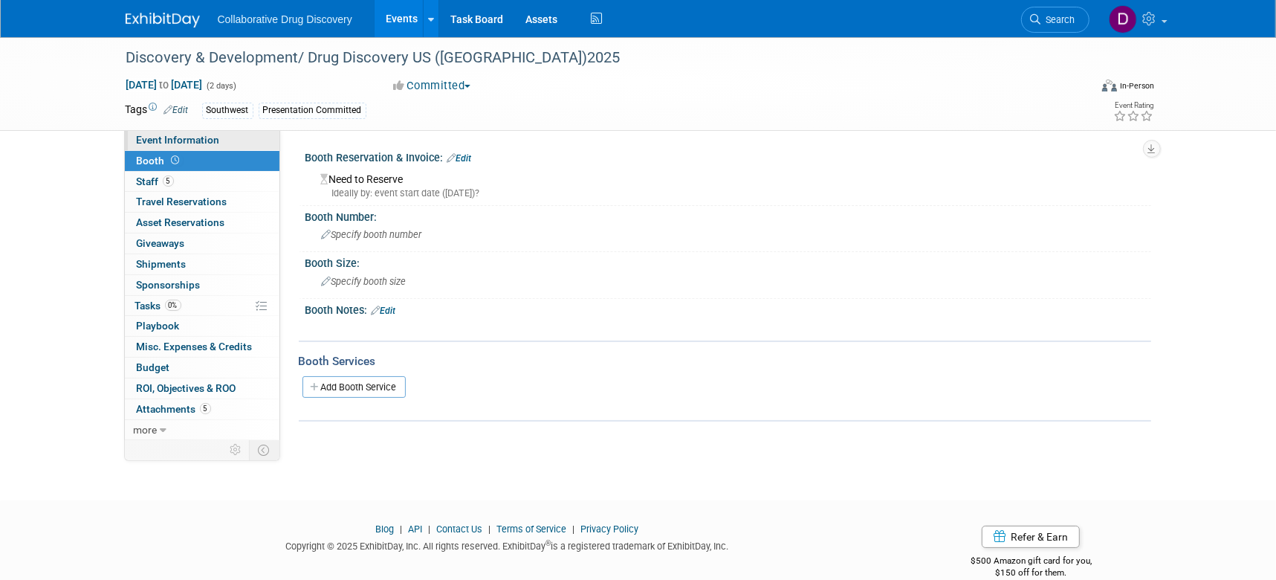
click at [188, 146] on span "Event Information" at bounding box center [178, 140] width 83 height 12
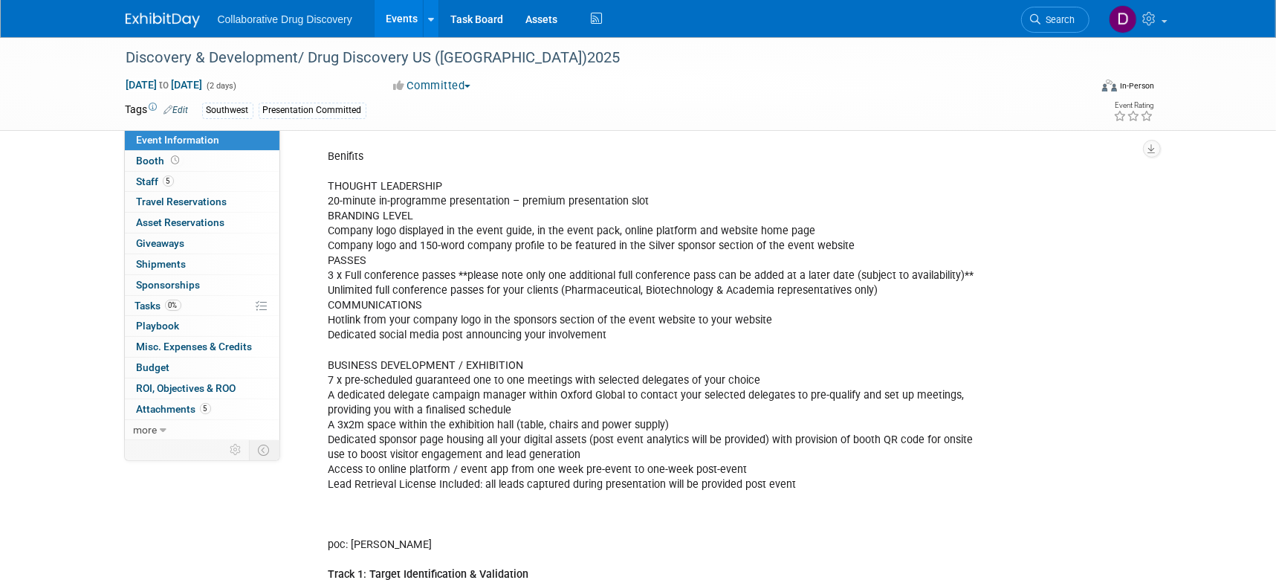
scroll to position [482, 0]
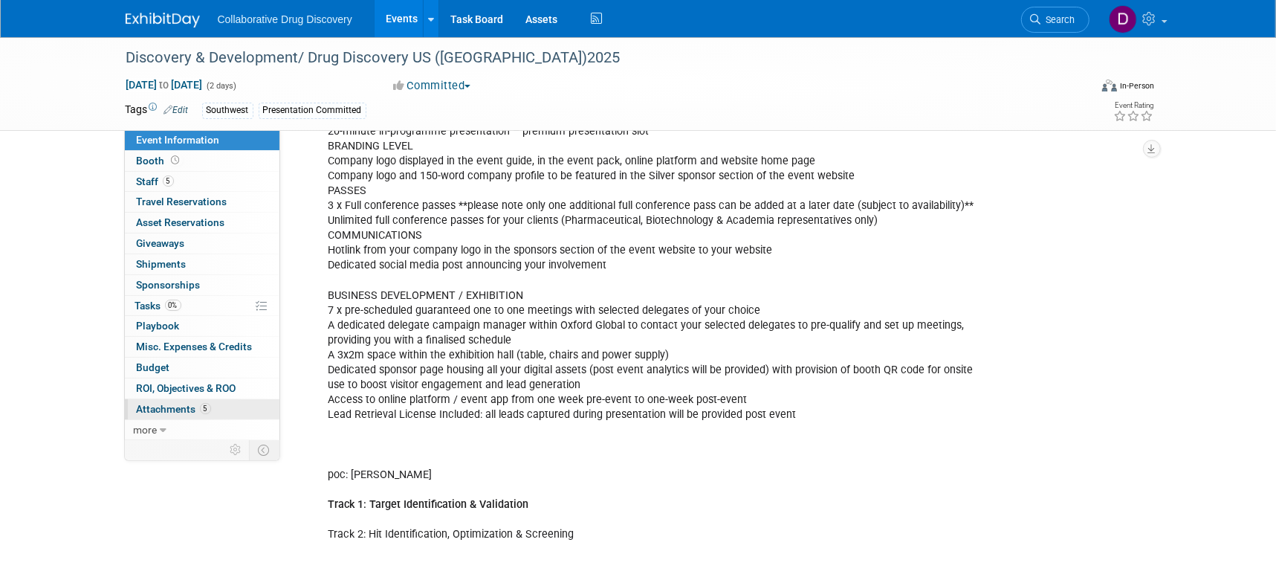
click at [179, 407] on span "Attachments 5" at bounding box center [174, 409] width 74 height 12
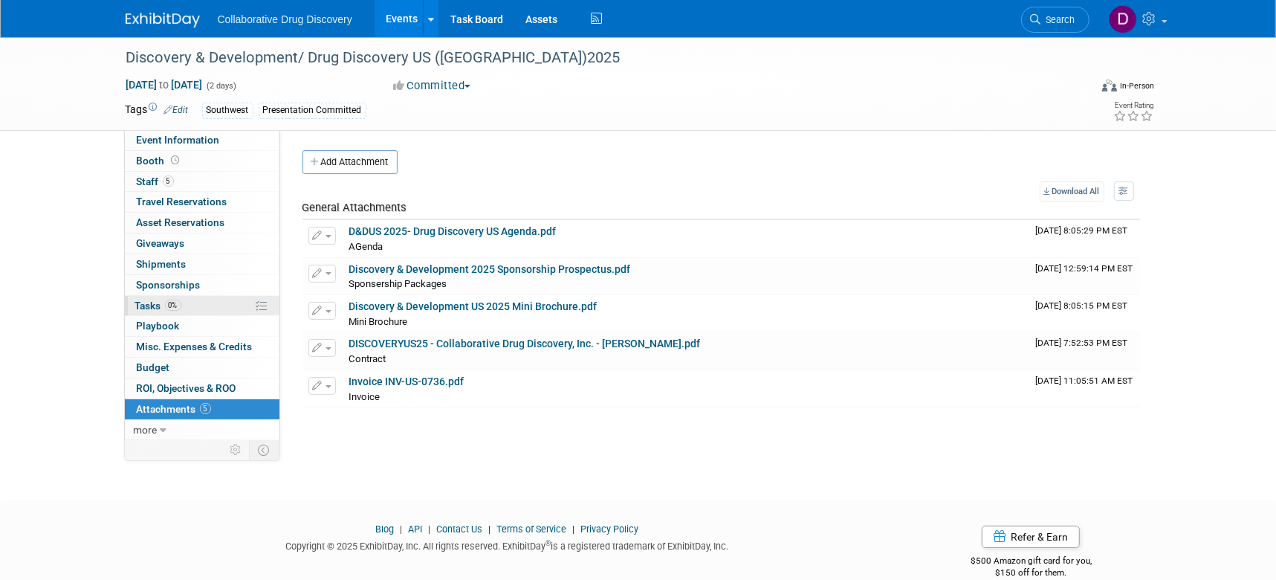
click at [176, 306] on span "0%" at bounding box center [173, 305] width 16 height 11
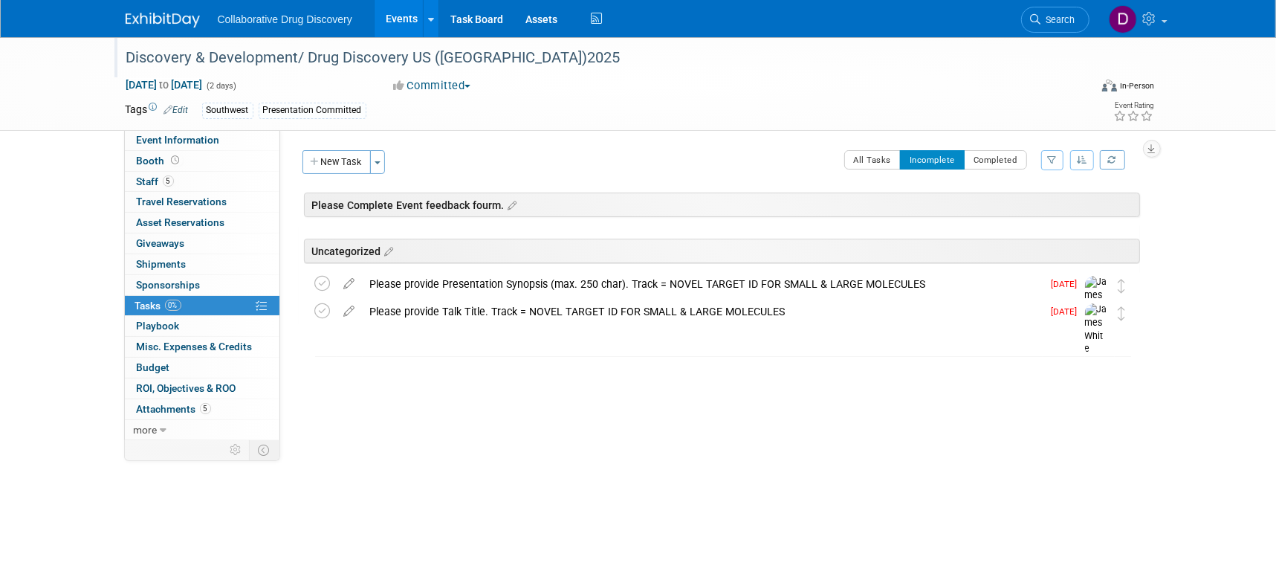
click at [402, 58] on div "Discovery & Development/ Drug Discovery US ([GEOGRAPHIC_DATA])2025" at bounding box center [594, 58] width 946 height 27
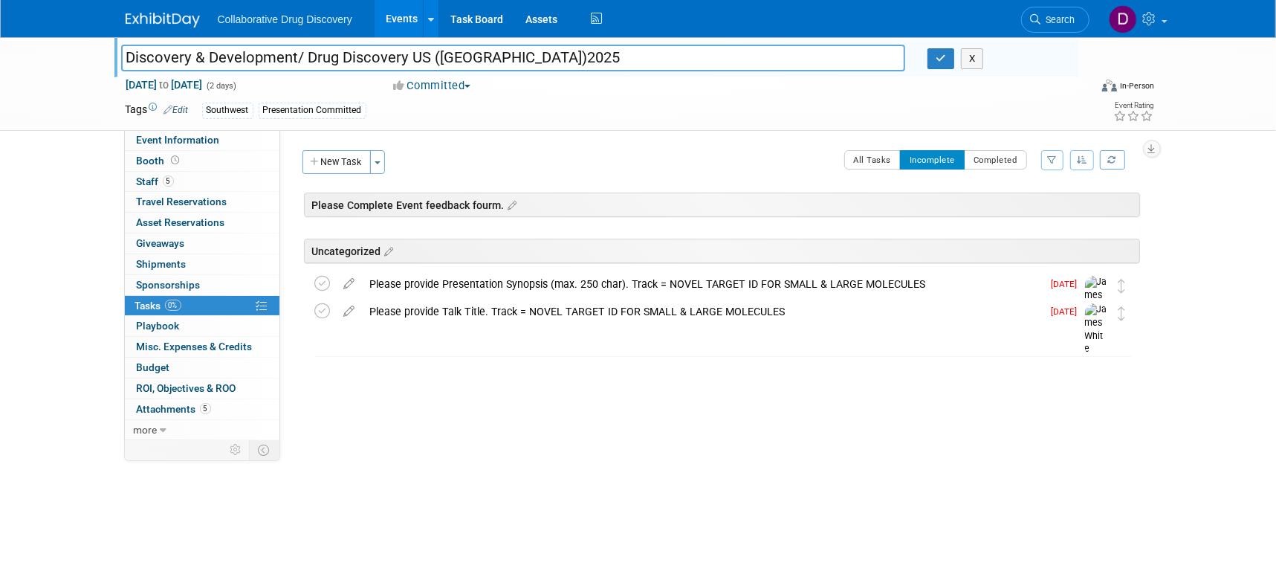
click at [402, 58] on input "Discovery & Development/ Drug Discovery US ([GEOGRAPHIC_DATA])2025" at bounding box center [513, 58] width 785 height 26
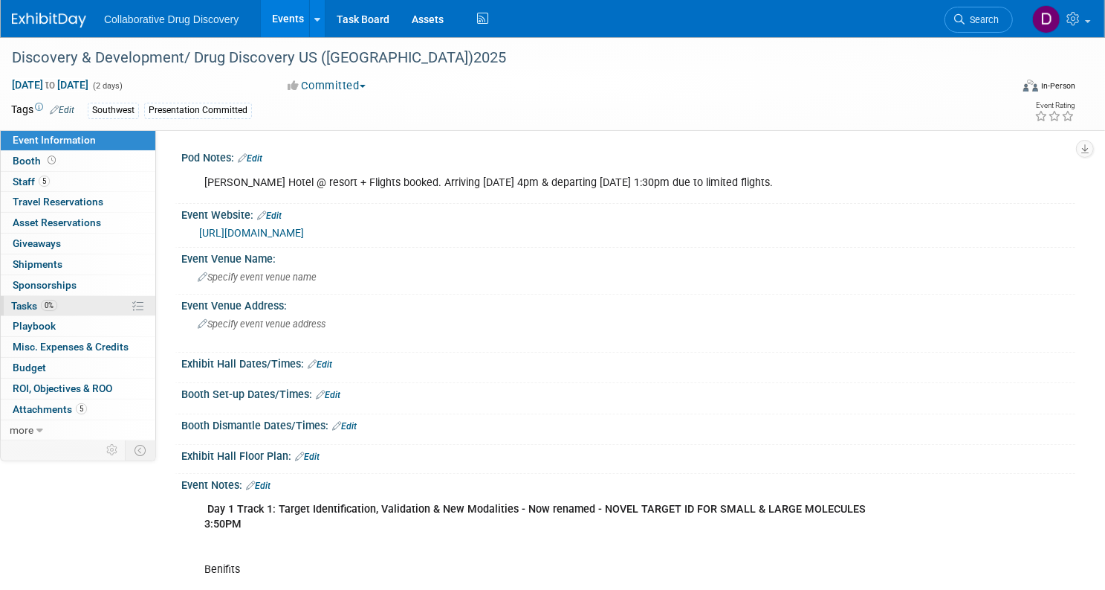
click at [118, 305] on link "0% Tasks 0%" at bounding box center [78, 306] width 155 height 20
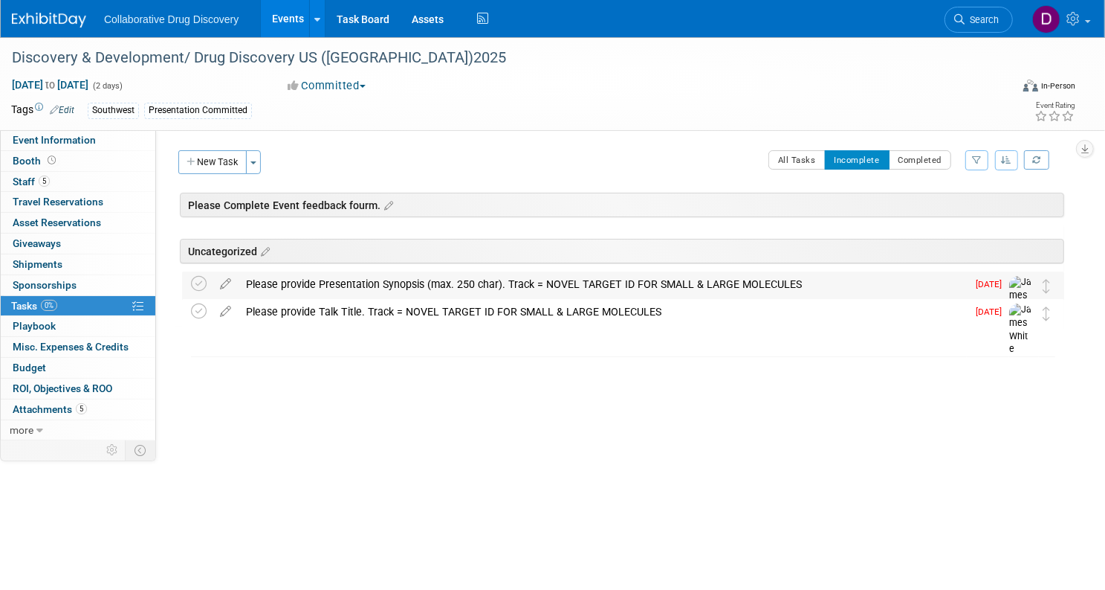
click at [456, 288] on div "Please provide Presentation Synopsis (max. 250 char). Track = NOVEL TARGET ID F…" at bounding box center [603, 283] width 729 height 25
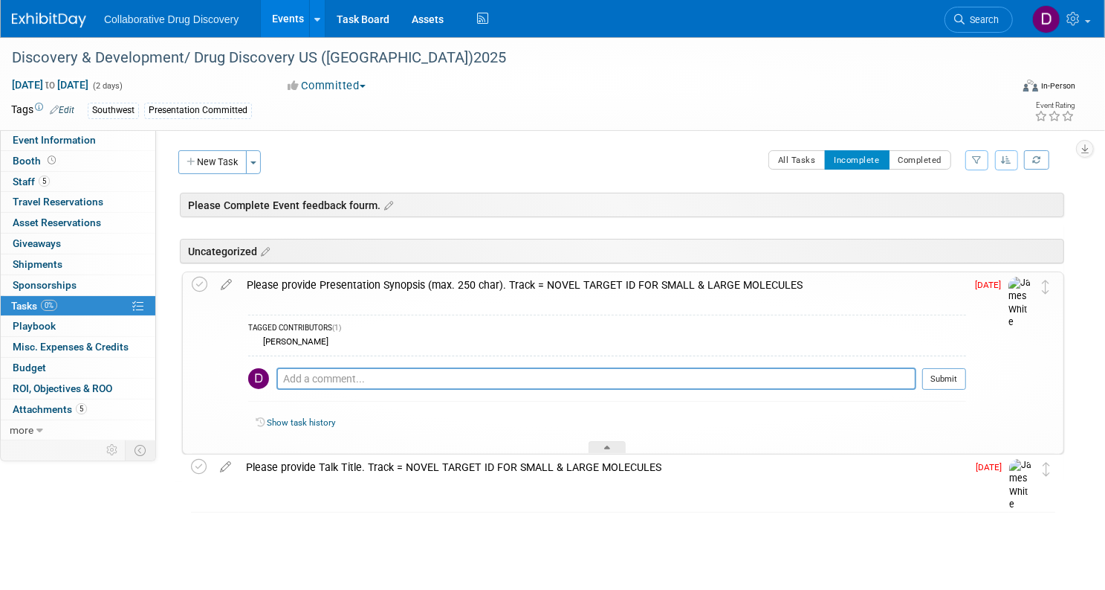
click at [627, 119] on div "Tags Edit Southwest Presentation Committed" at bounding box center [452, 111] width 883 height 22
click at [96, 142] on span "Event Information" at bounding box center [54, 140] width 83 height 12
